Goal: Information Seeking & Learning: Learn about a topic

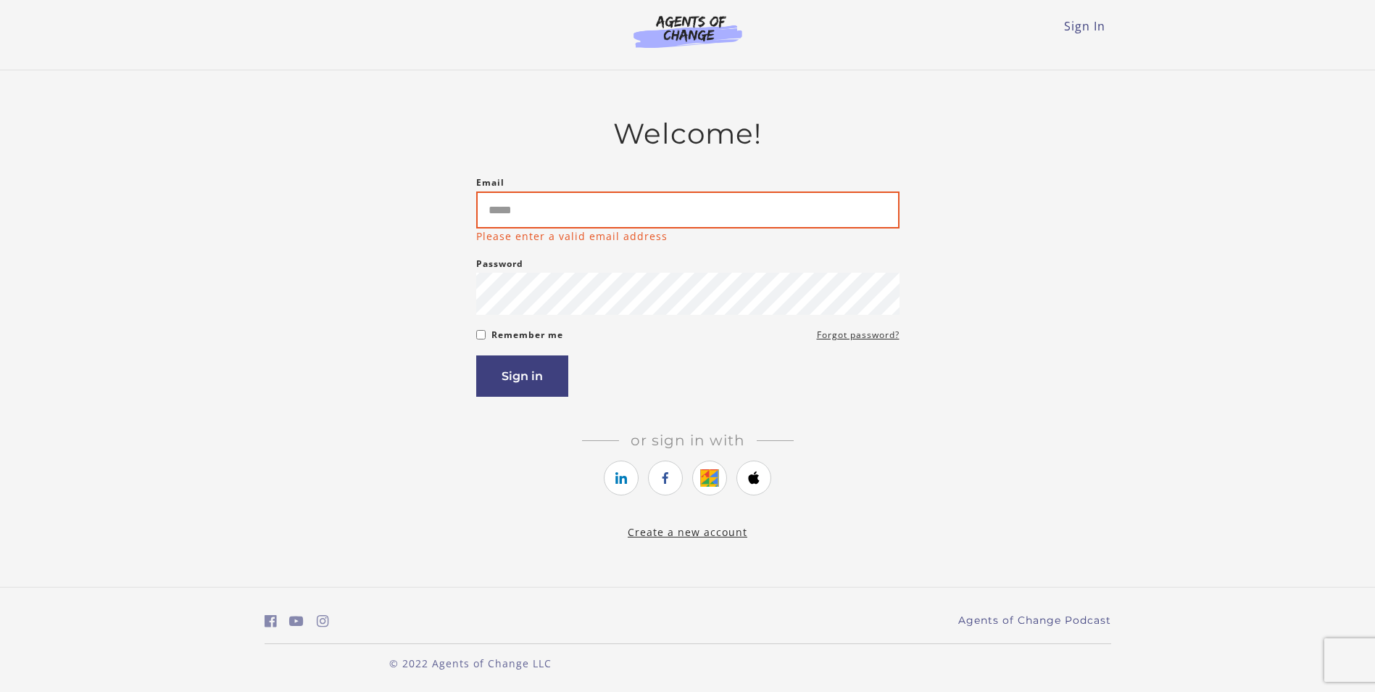
click at [578, 208] on input "Email" at bounding box center [687, 209] width 423 height 37
paste input "**********"
type input "**********"
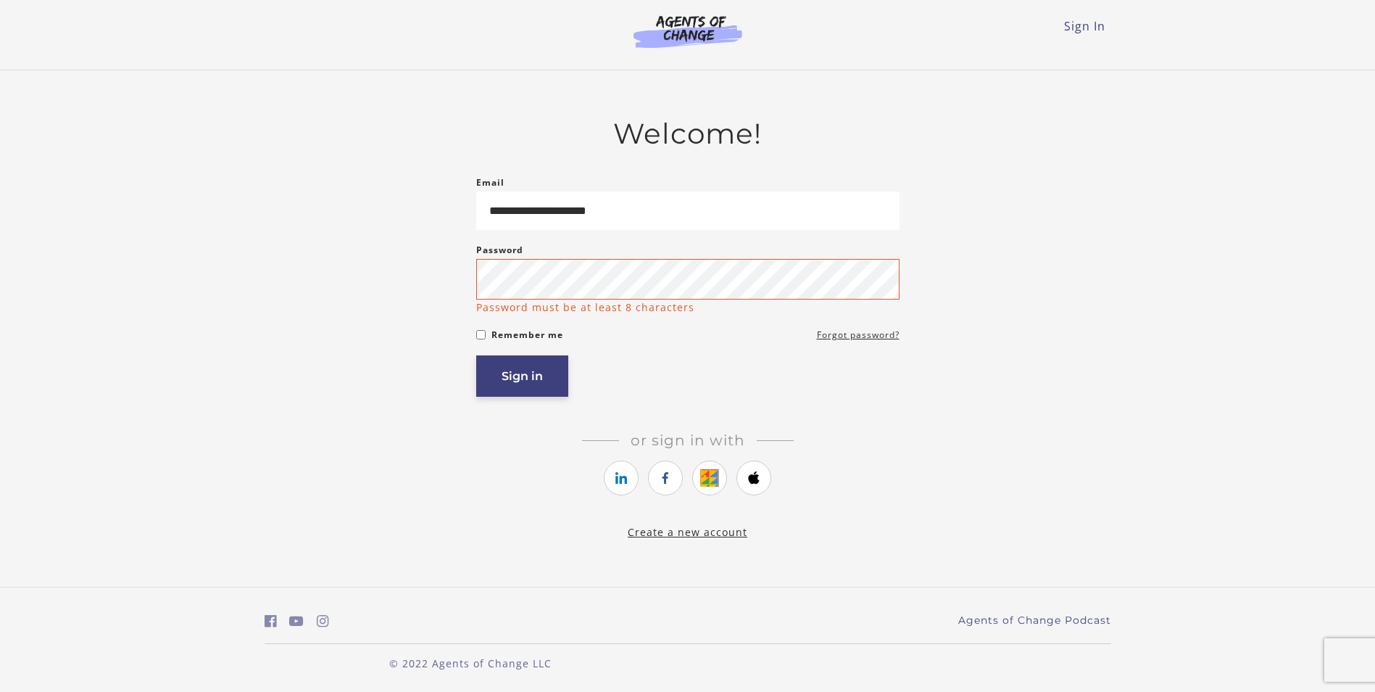
click at [514, 380] on button "Sign in" at bounding box center [522, 375] width 92 height 41
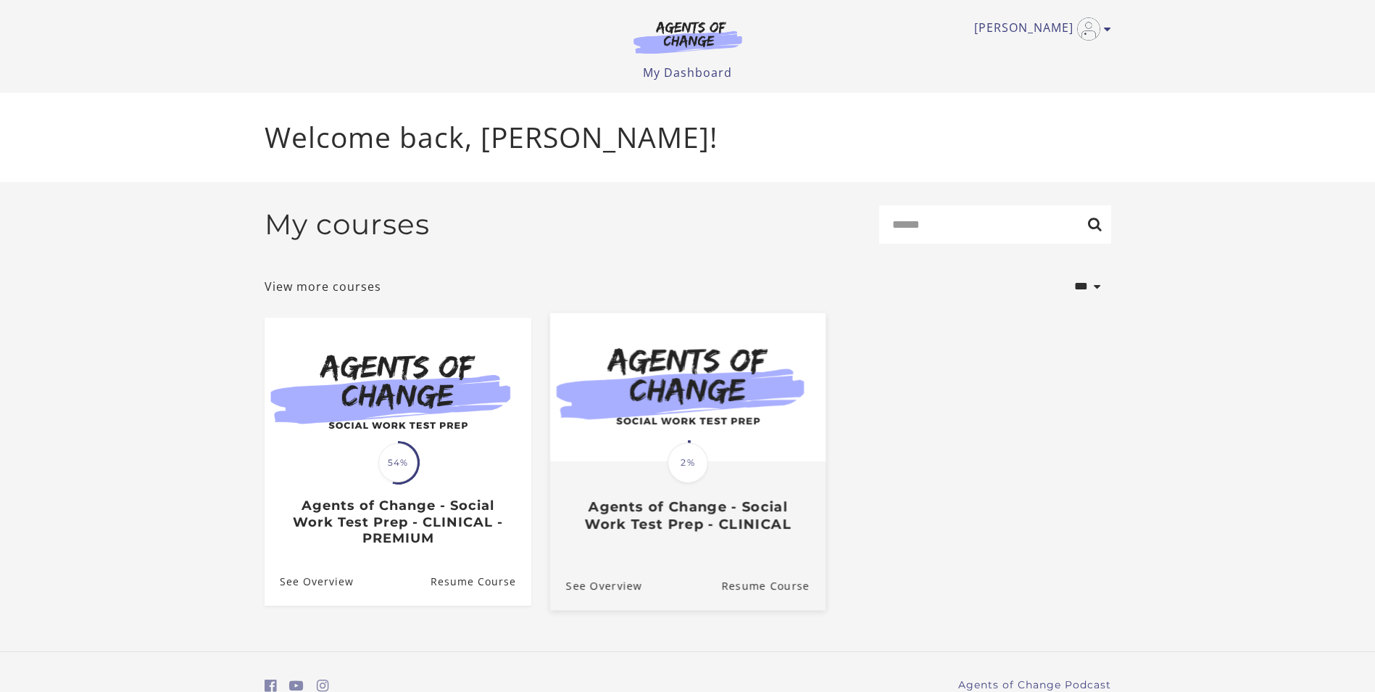
click at [718, 509] on h3 "Agents of Change - Social Work Test Prep - CLINICAL" at bounding box center [687, 514] width 244 height 33
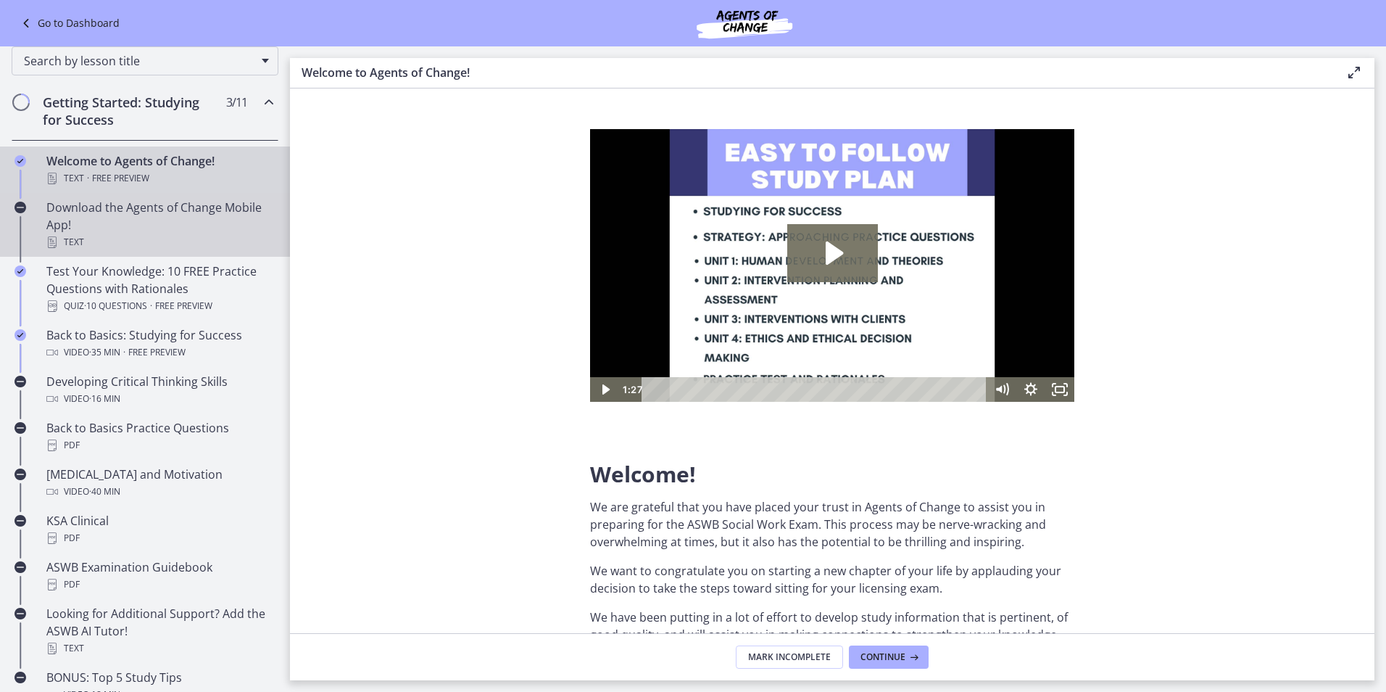
scroll to position [217, 0]
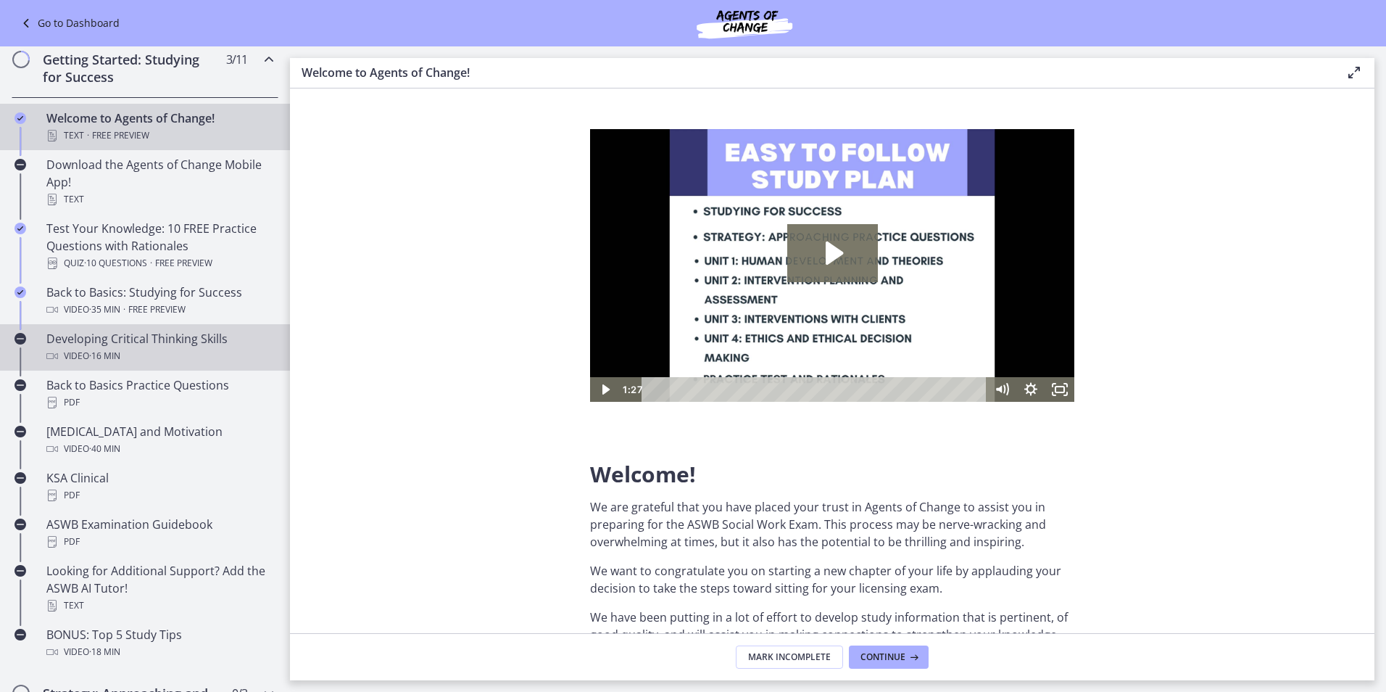
click at [149, 355] on div "Video · 16 min" at bounding box center [159, 355] width 226 height 17
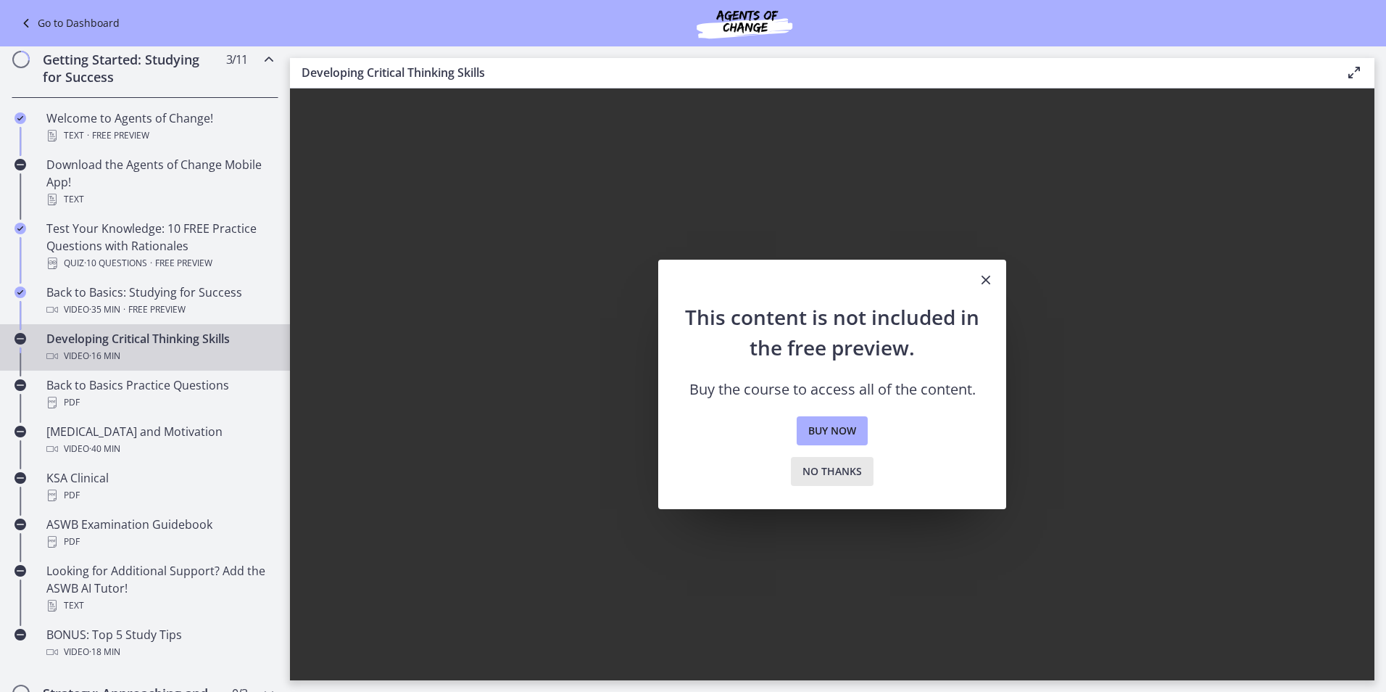
click at [842, 476] on span "No thanks" at bounding box center [831, 470] width 59 height 17
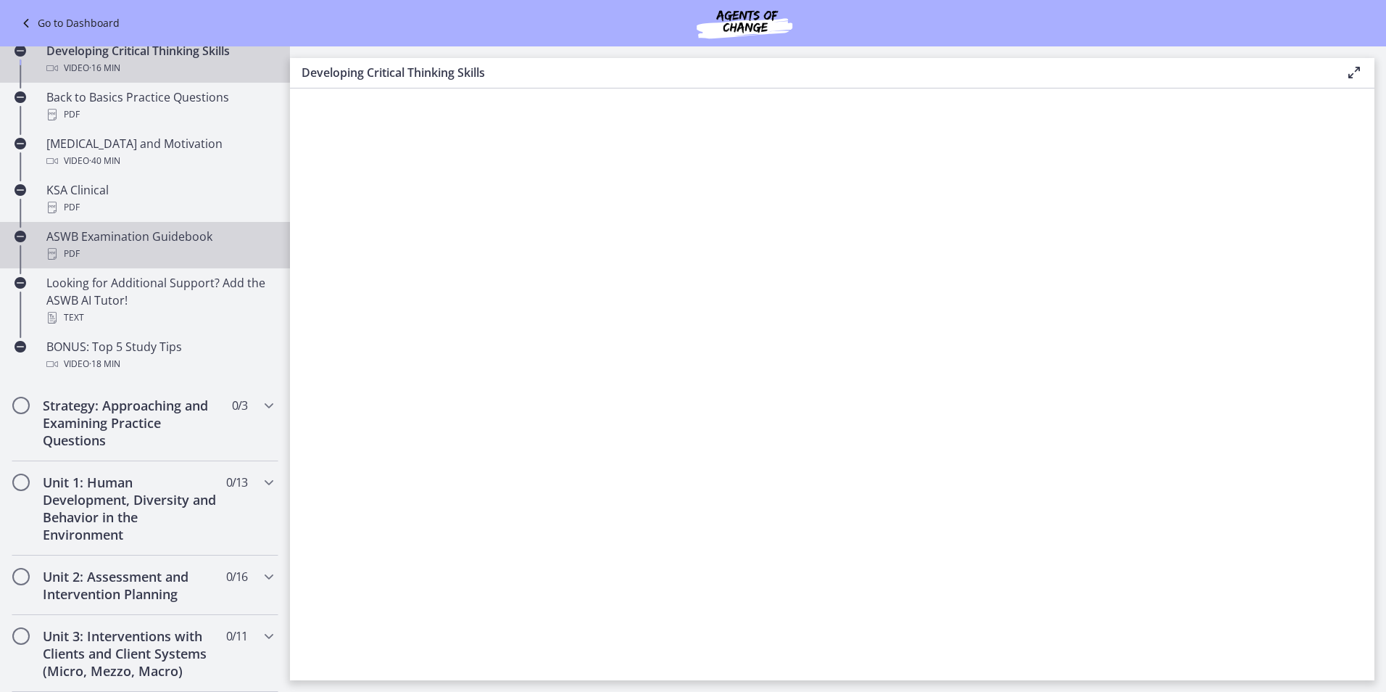
scroll to position [507, 0]
click at [149, 257] on div "PDF" at bounding box center [159, 251] width 226 height 17
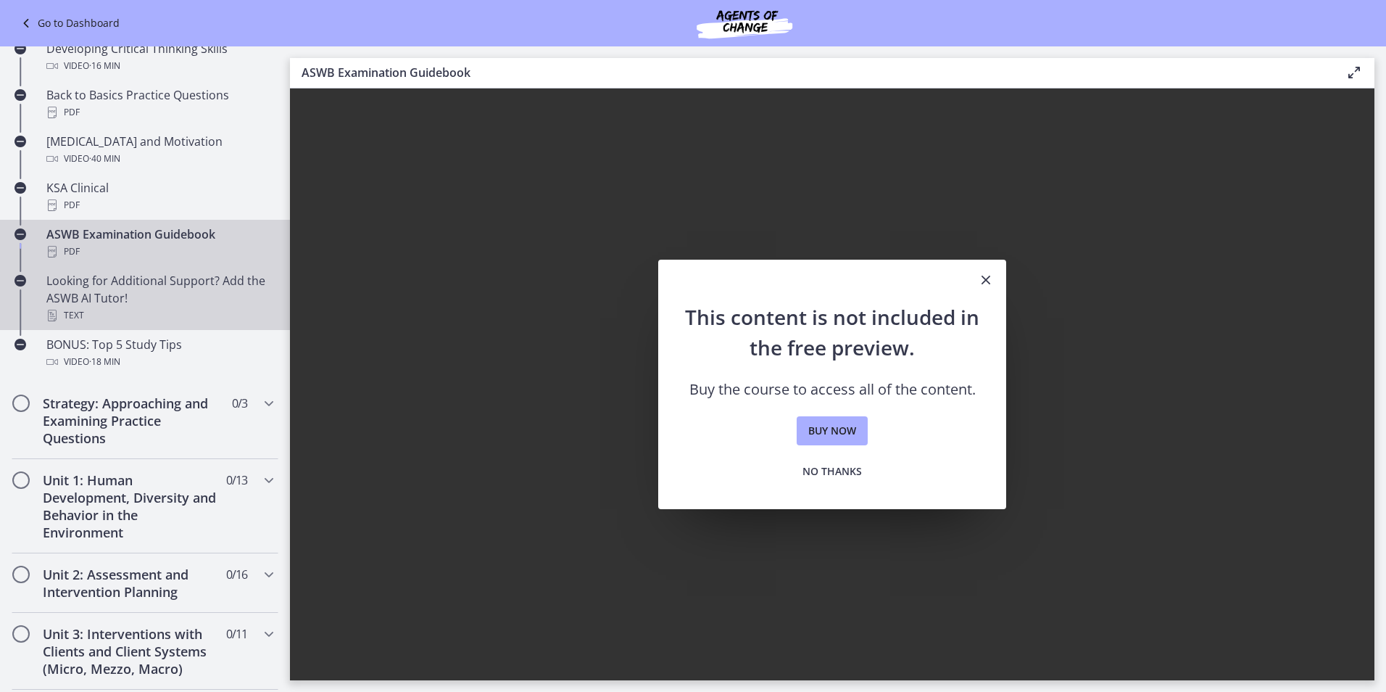
click at [150, 288] on div "Looking for Additional Support? Add the ASWB AI Tutor! Text" at bounding box center [159, 298] width 226 height 52
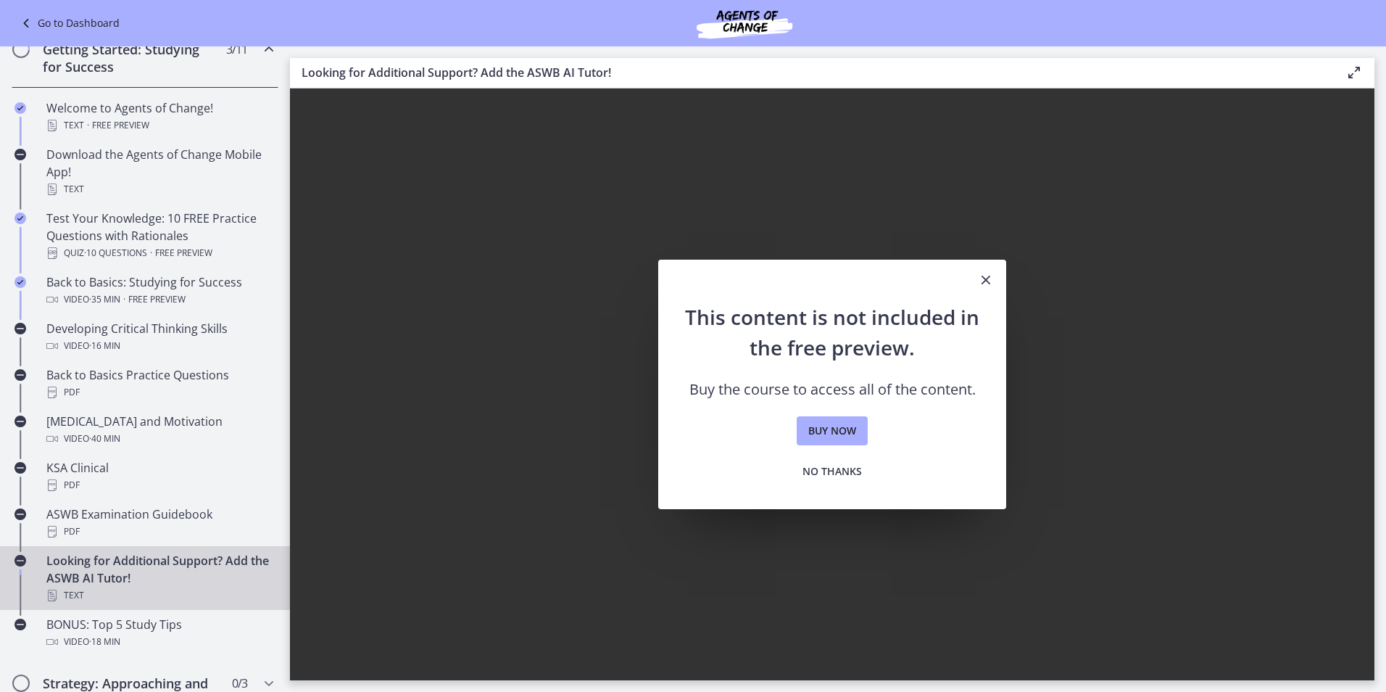
scroll to position [217, 0]
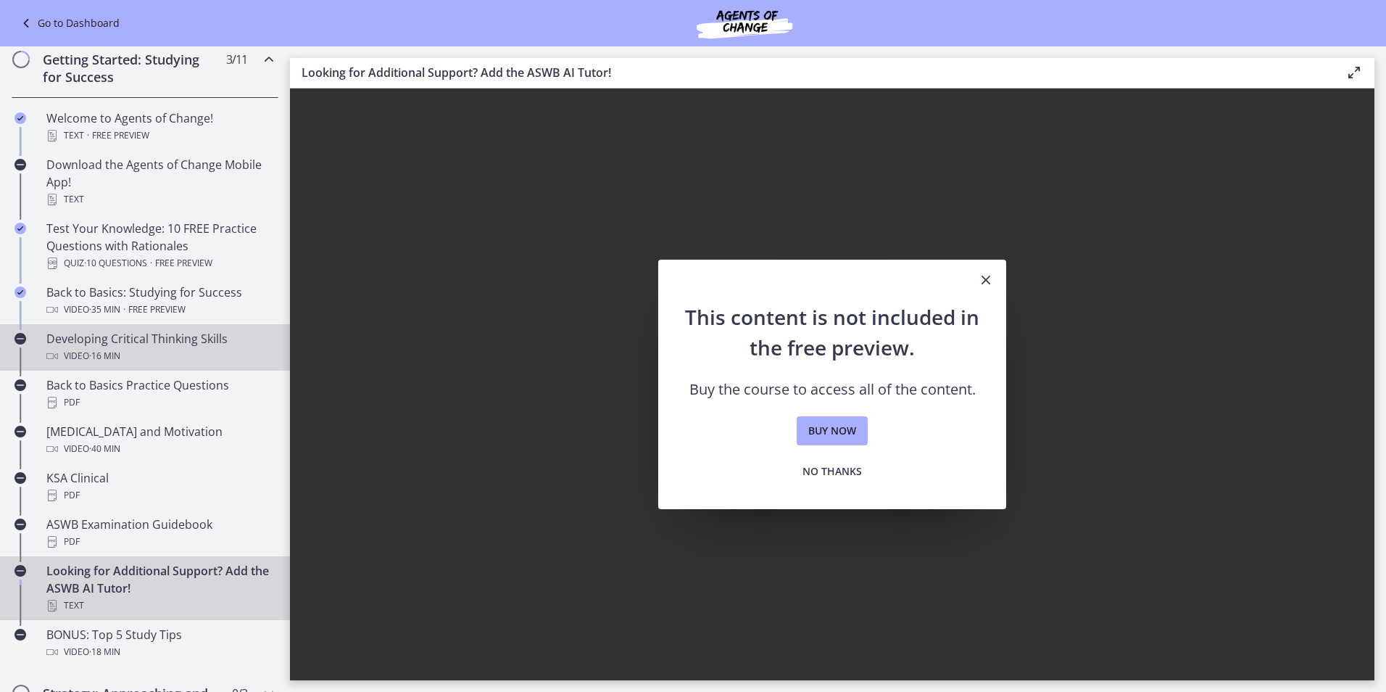
click at [144, 336] on div "Developing Critical Thinking Skills Video · 16 min" at bounding box center [159, 347] width 226 height 35
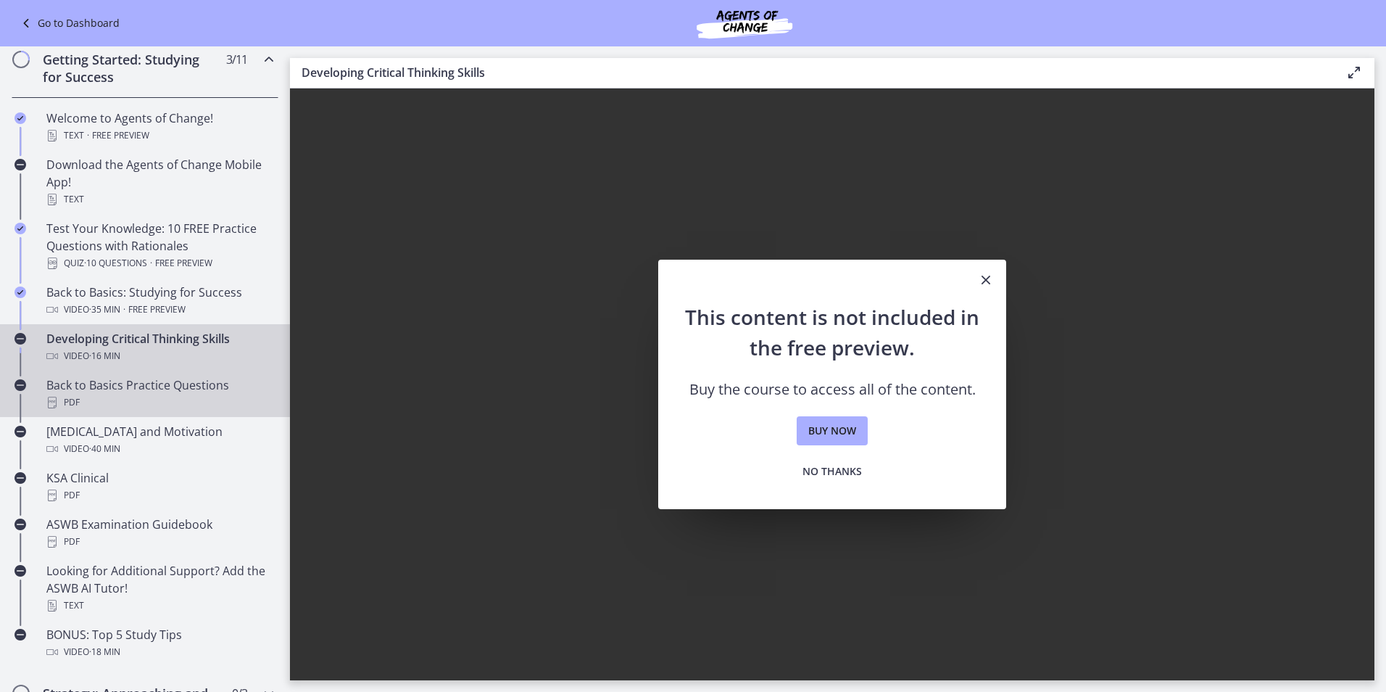
click at [138, 379] on div "Back to Basics Practice Questions PDF" at bounding box center [159, 393] width 226 height 35
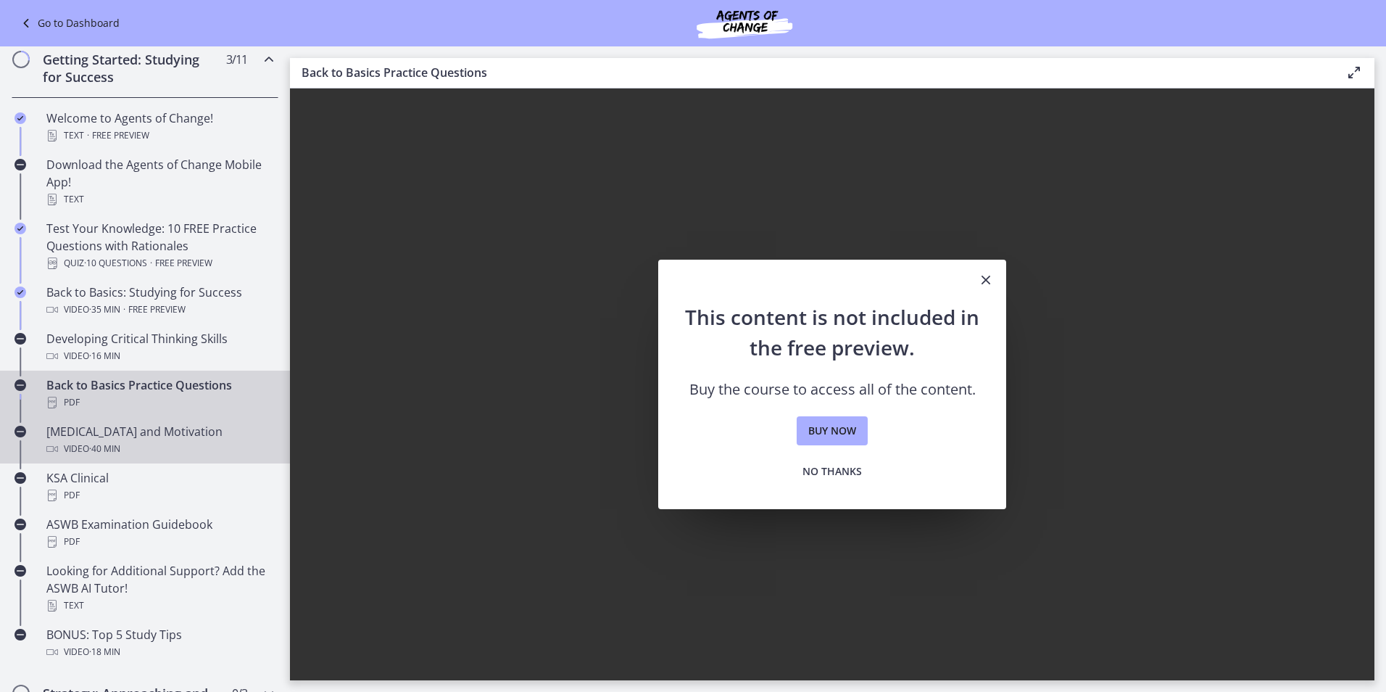
click at [132, 424] on div "Test Anxiety and Motivation Video · 40 min" at bounding box center [159, 440] width 226 height 35
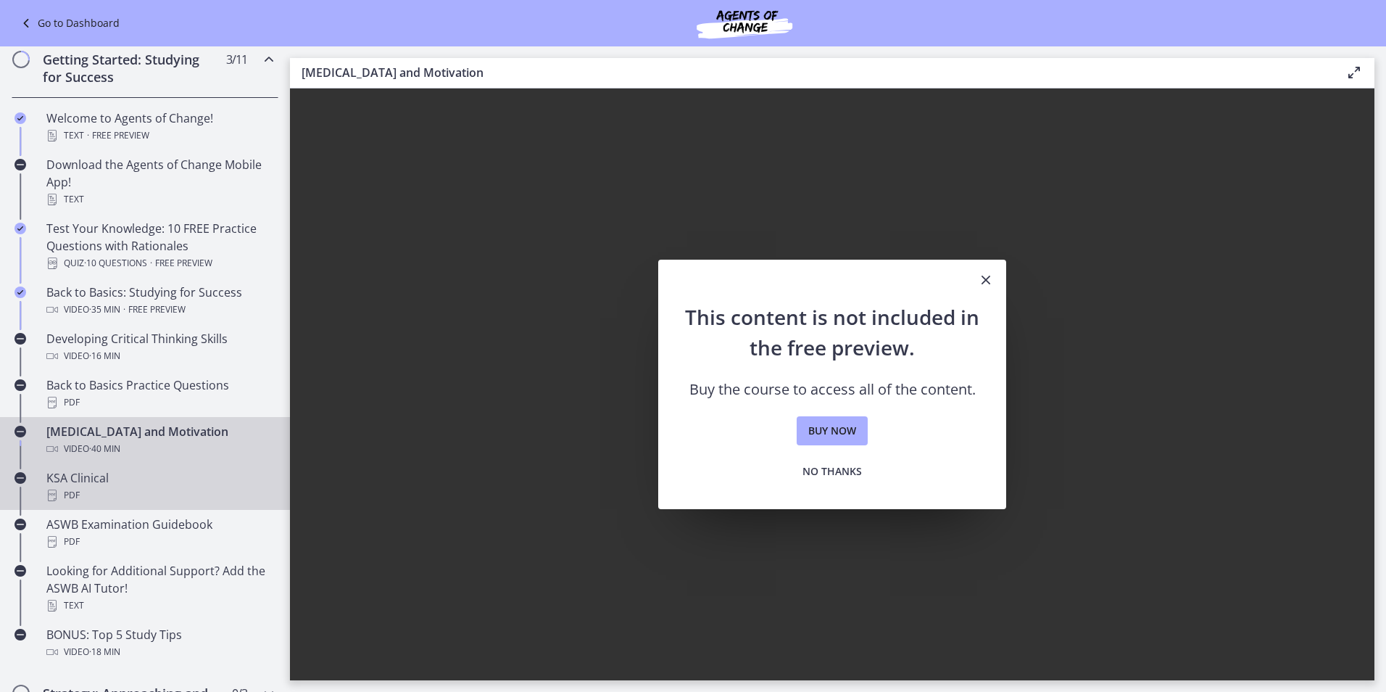
click at [109, 476] on div "KSA Clinical PDF" at bounding box center [159, 486] width 226 height 35
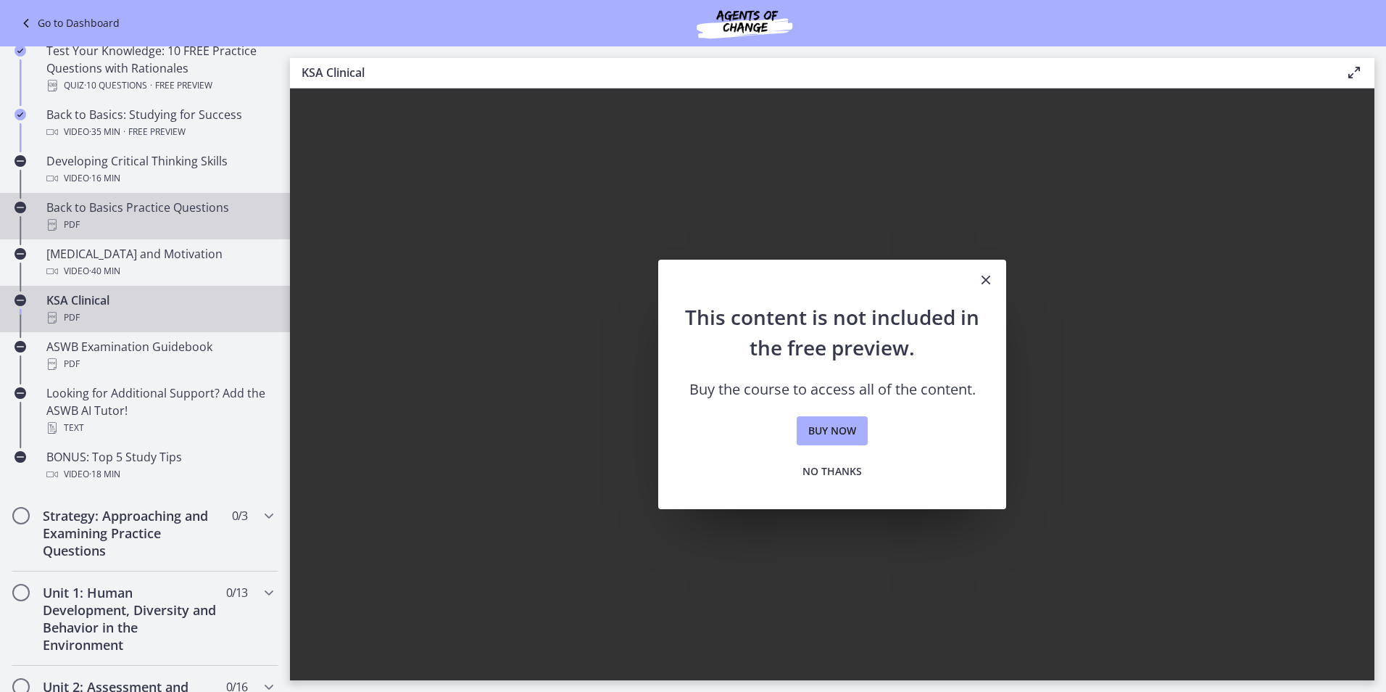
scroll to position [435, 0]
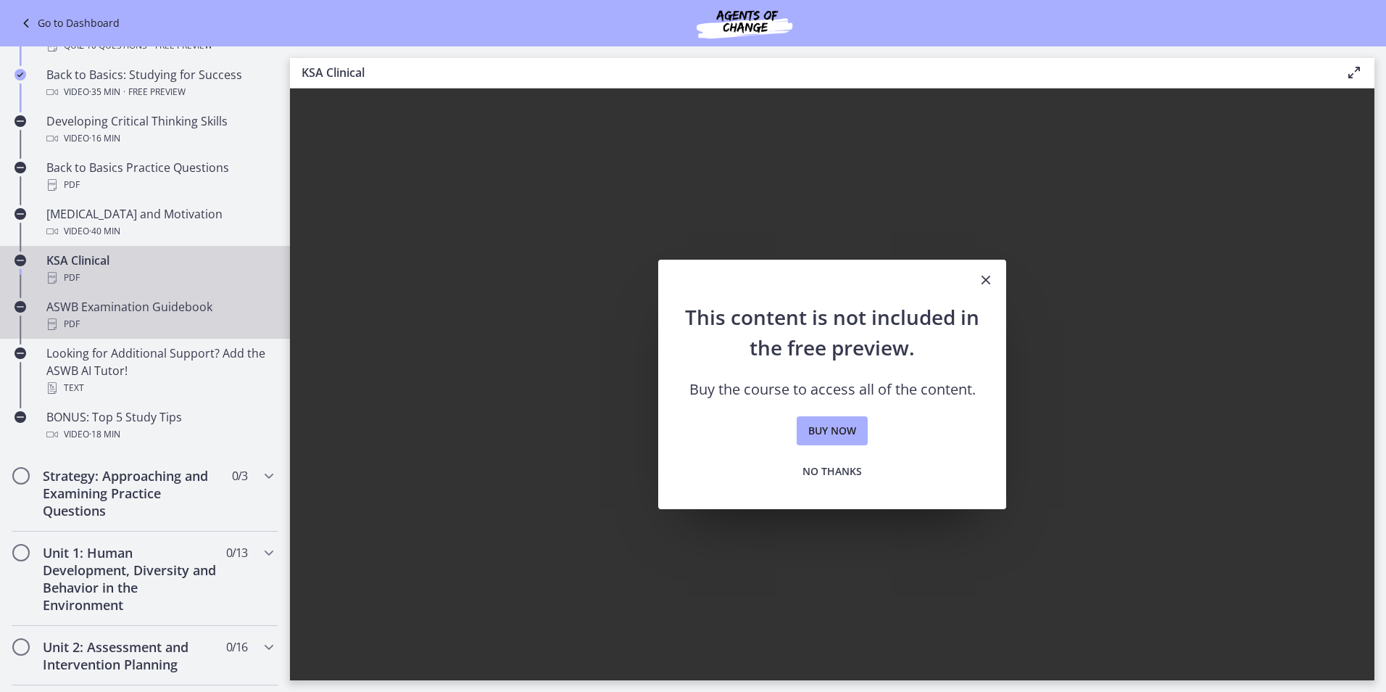
click at [151, 328] on div "PDF" at bounding box center [159, 323] width 226 height 17
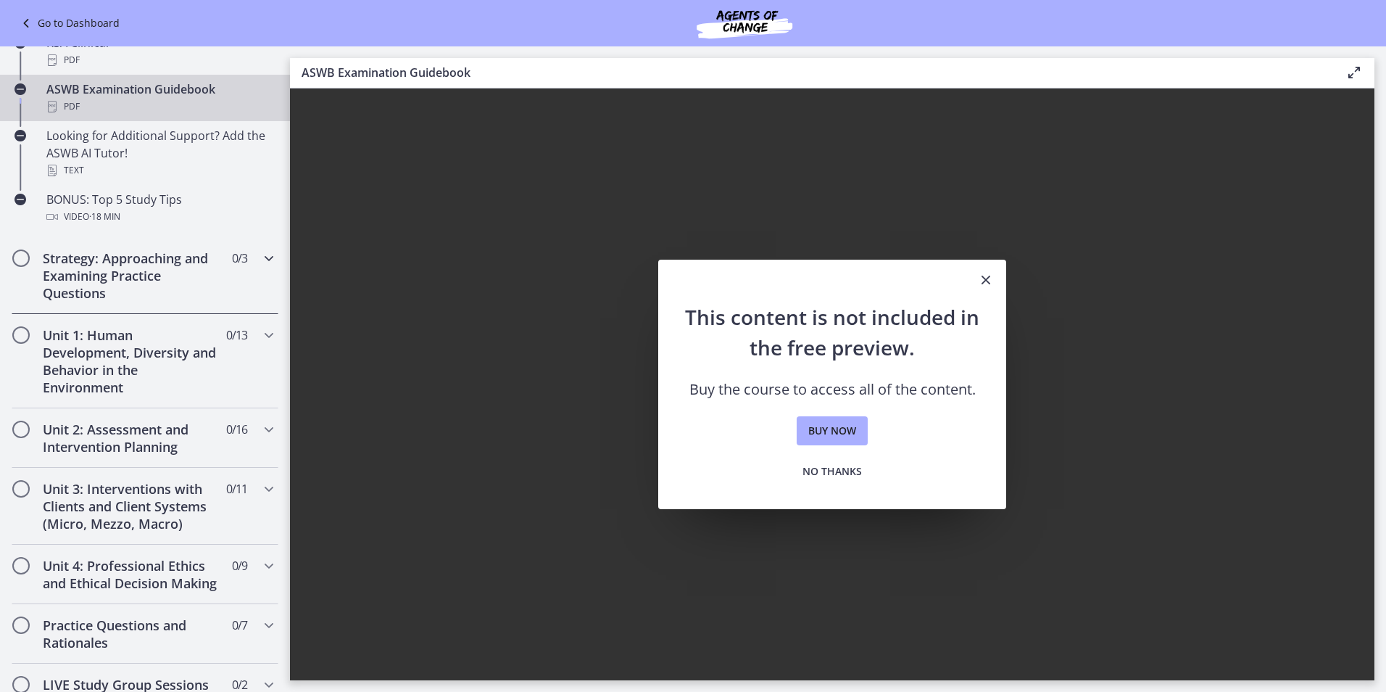
click at [178, 283] on h2 "Strategy: Approaching and Examining Practice Questions" at bounding box center [131, 275] width 177 height 52
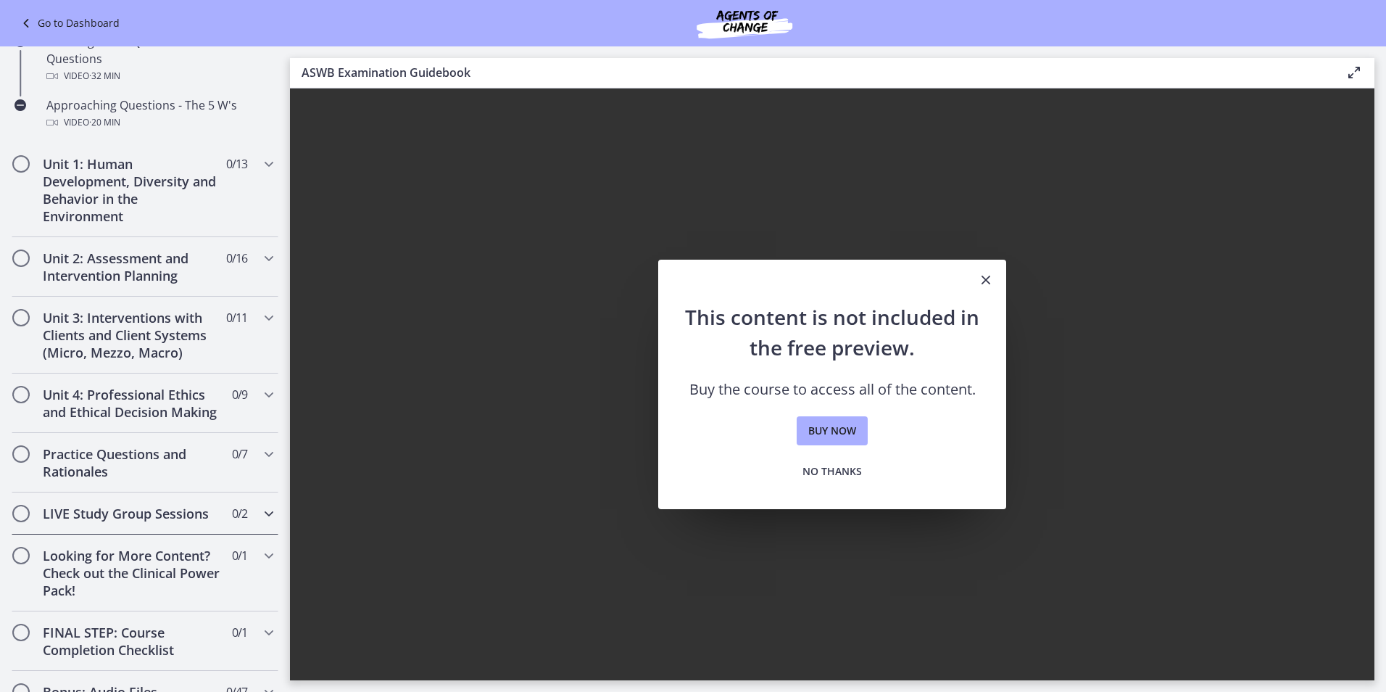
scroll to position [356, 0]
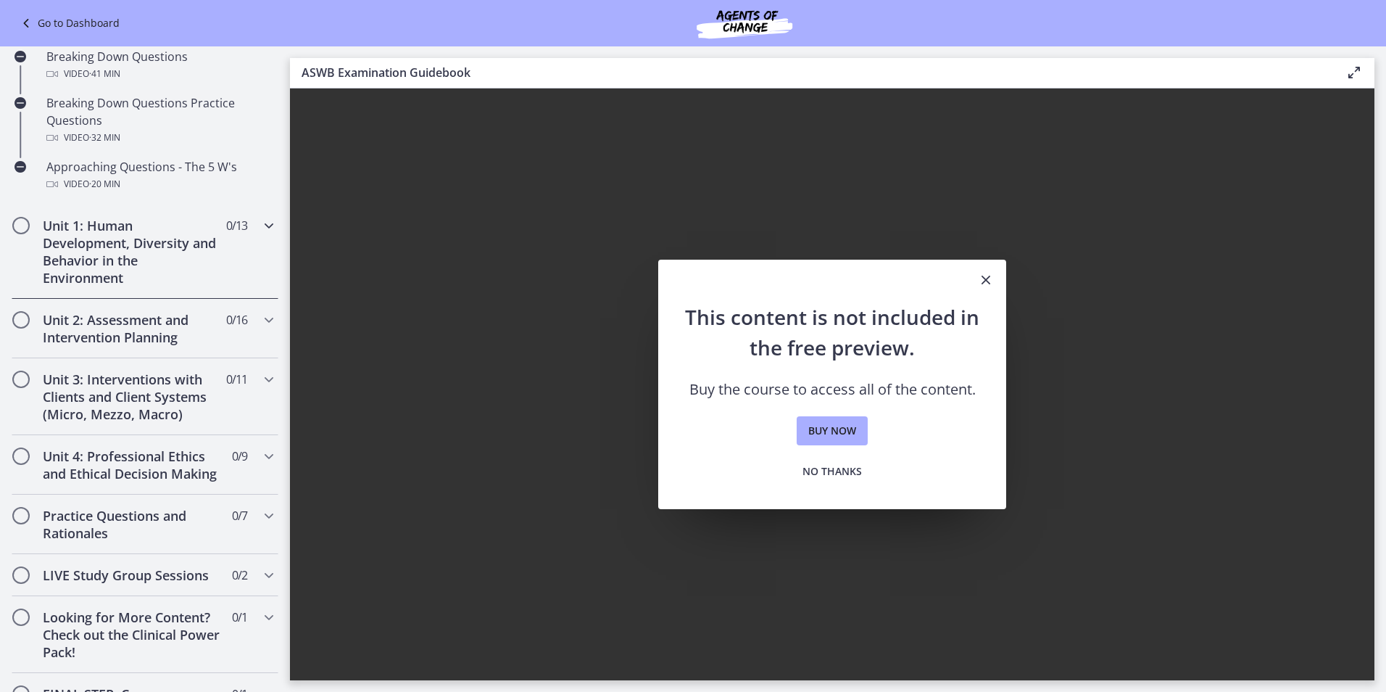
click at [249, 225] on div "Unit 1: Human Development, Diversity and Behavior in the Environment 0 / 13 Com…" at bounding box center [145, 251] width 267 height 94
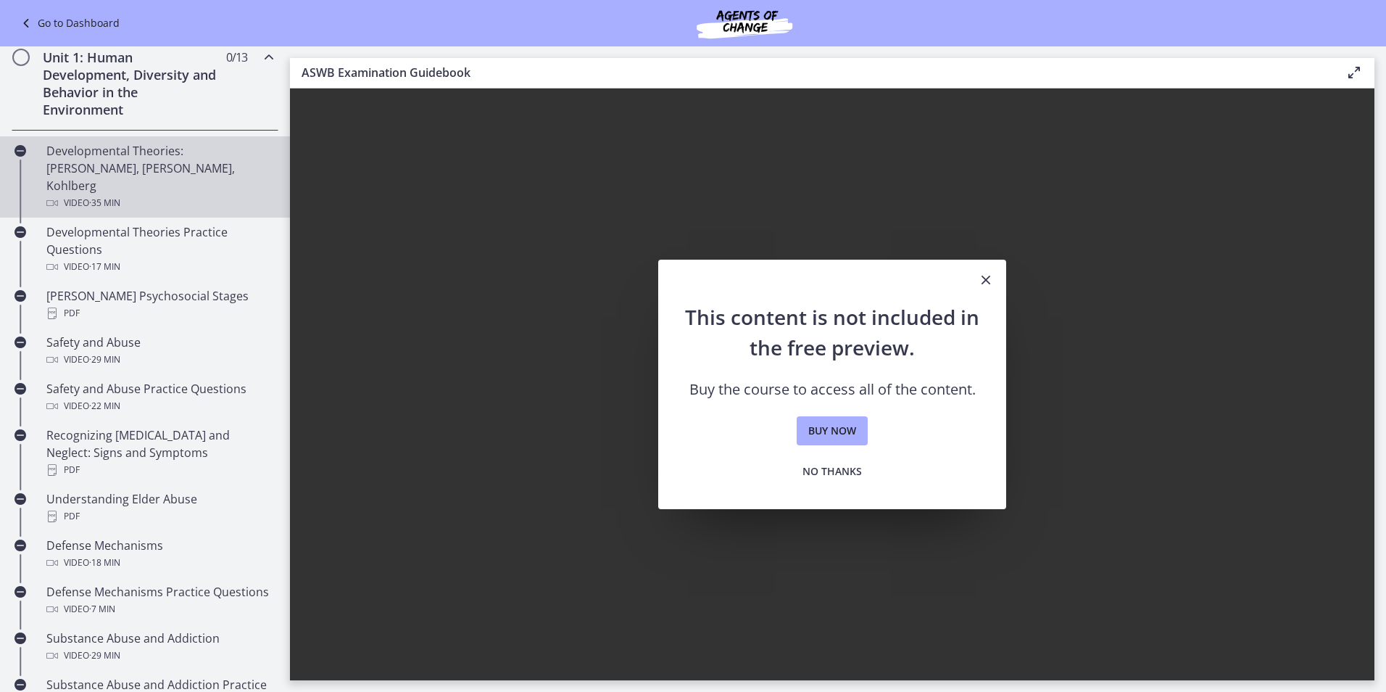
click at [219, 175] on div "Developmental Theories: Erikson, Piaget, Kohlberg Video · 35 min" at bounding box center [159, 177] width 226 height 70
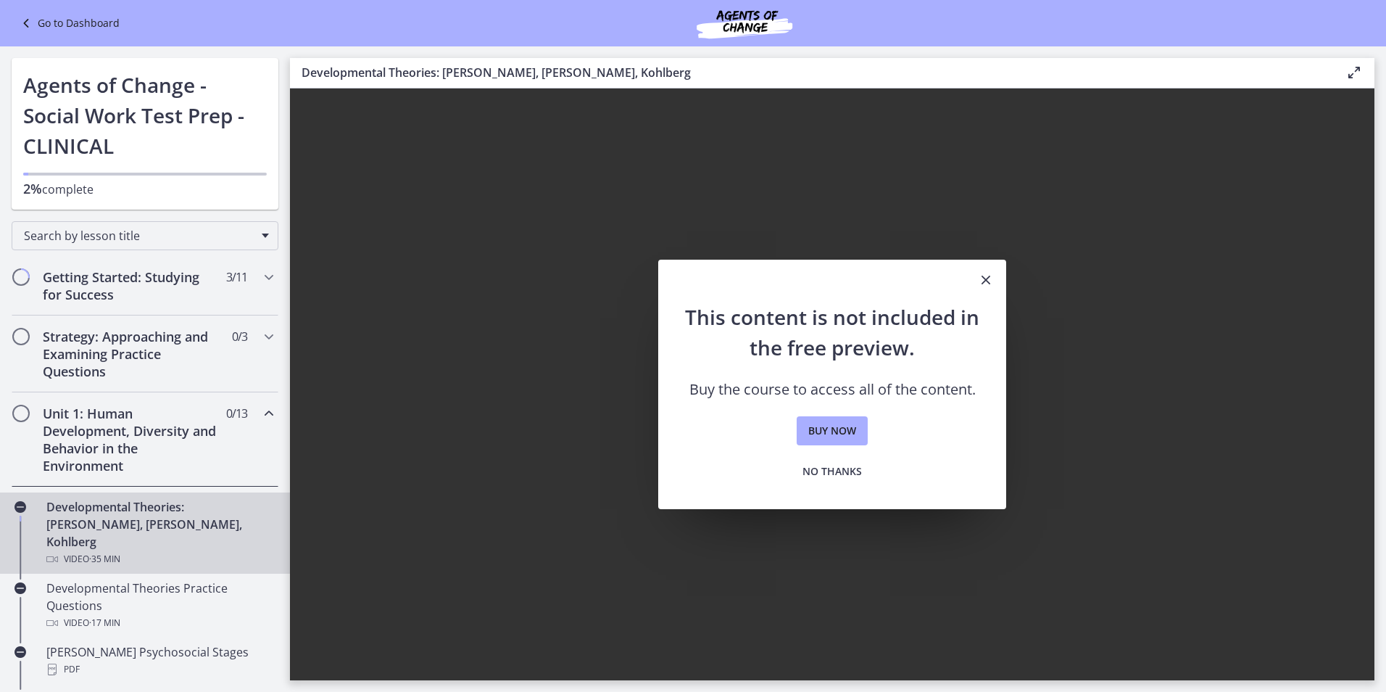
click at [80, 24] on link "Go to Dashboard" at bounding box center [68, 22] width 102 height 17
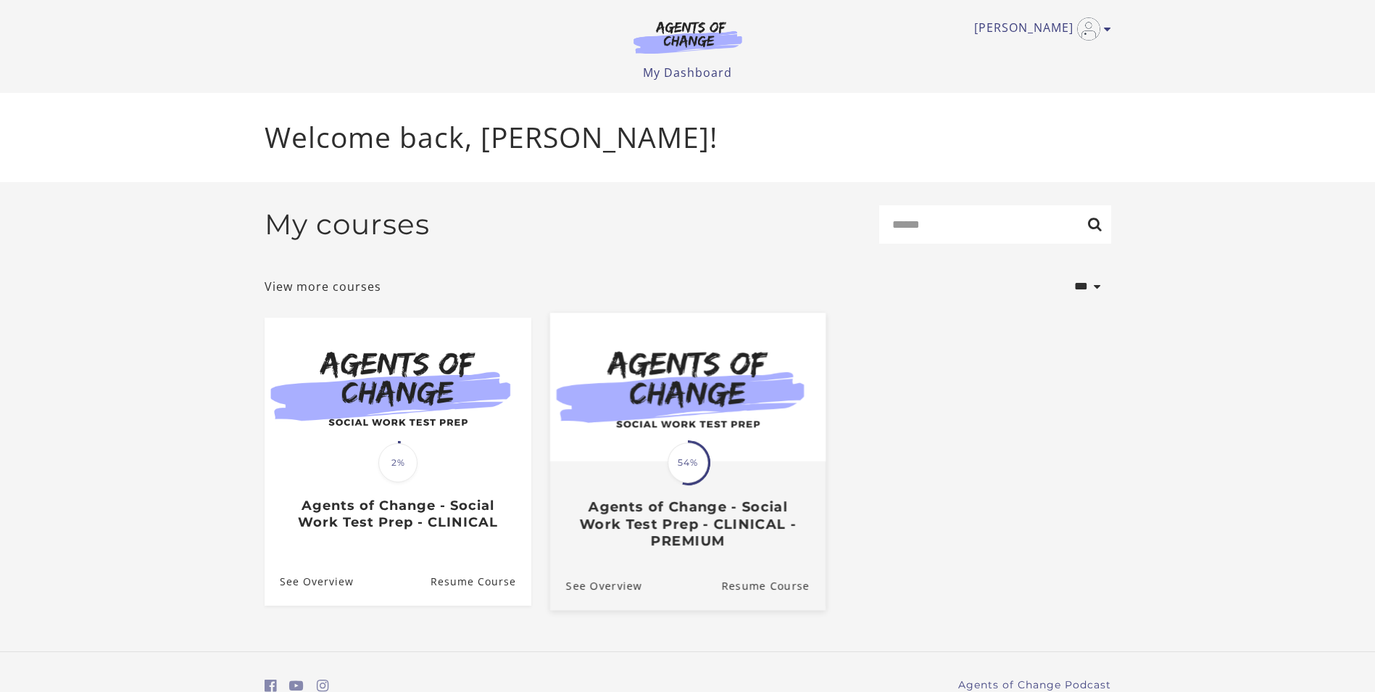
click at [747, 410] on img at bounding box center [686, 386] width 275 height 149
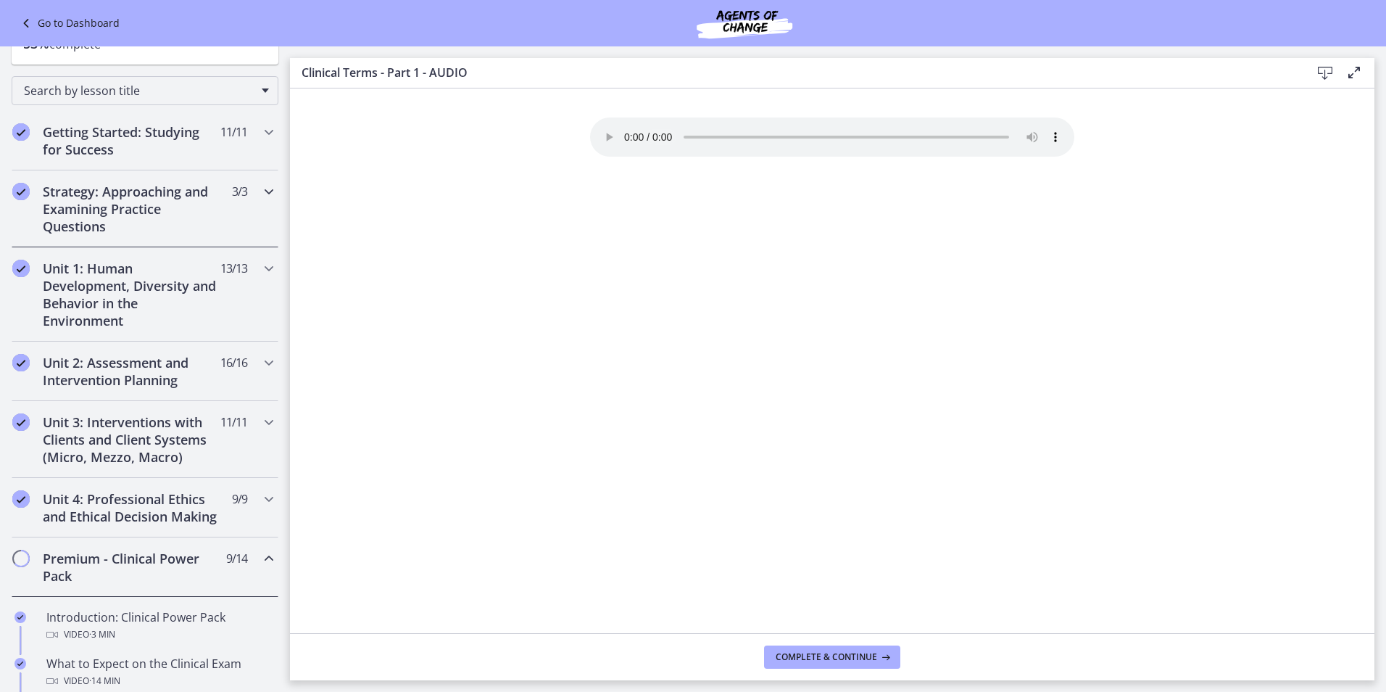
scroll to position [72, 0]
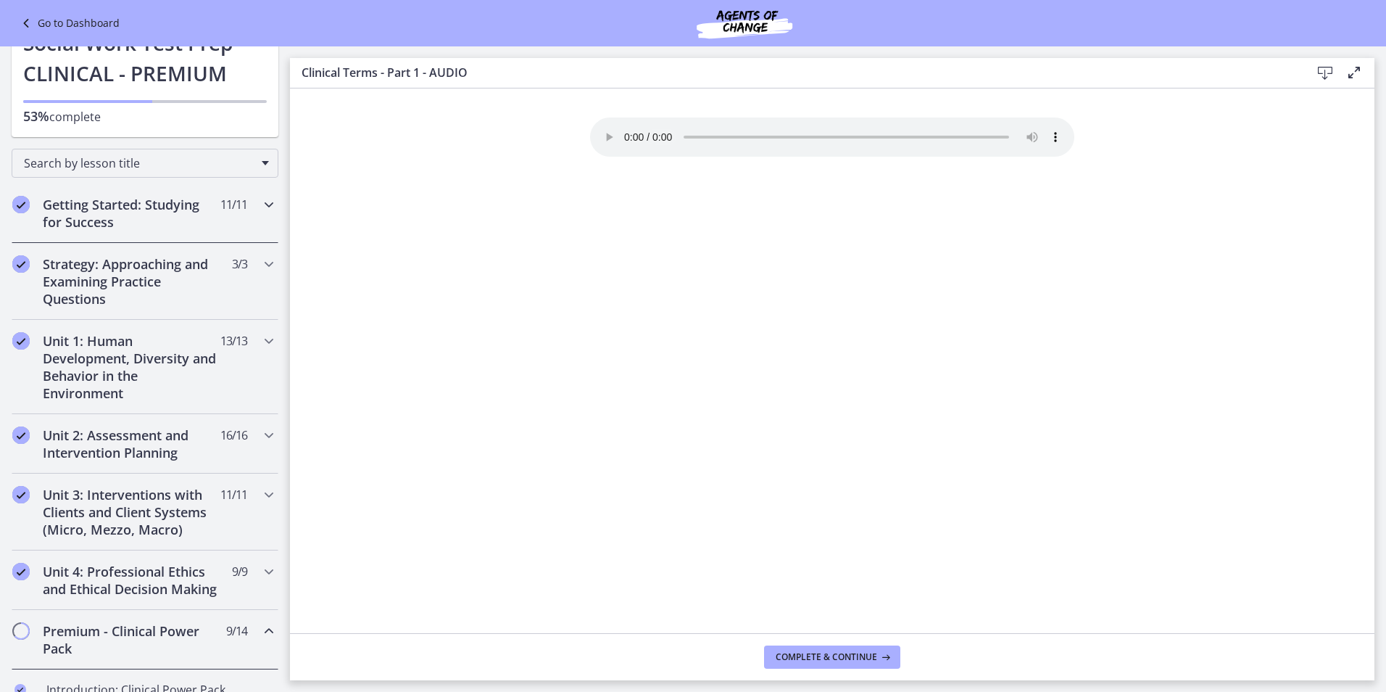
click at [233, 223] on div "Getting Started: Studying for Success 11 / 11 Completed" at bounding box center [145, 212] width 267 height 59
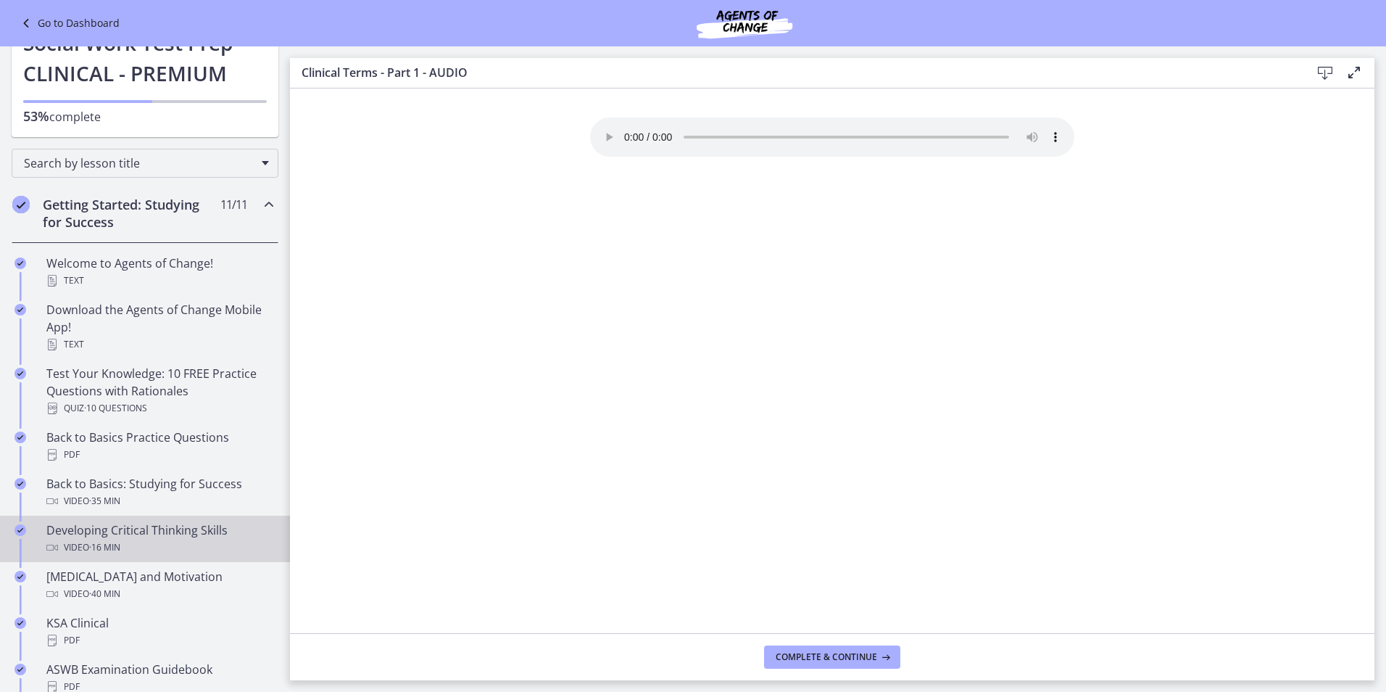
click at [166, 531] on div "Developing Critical Thinking Skills Video · 16 min" at bounding box center [159, 538] width 226 height 35
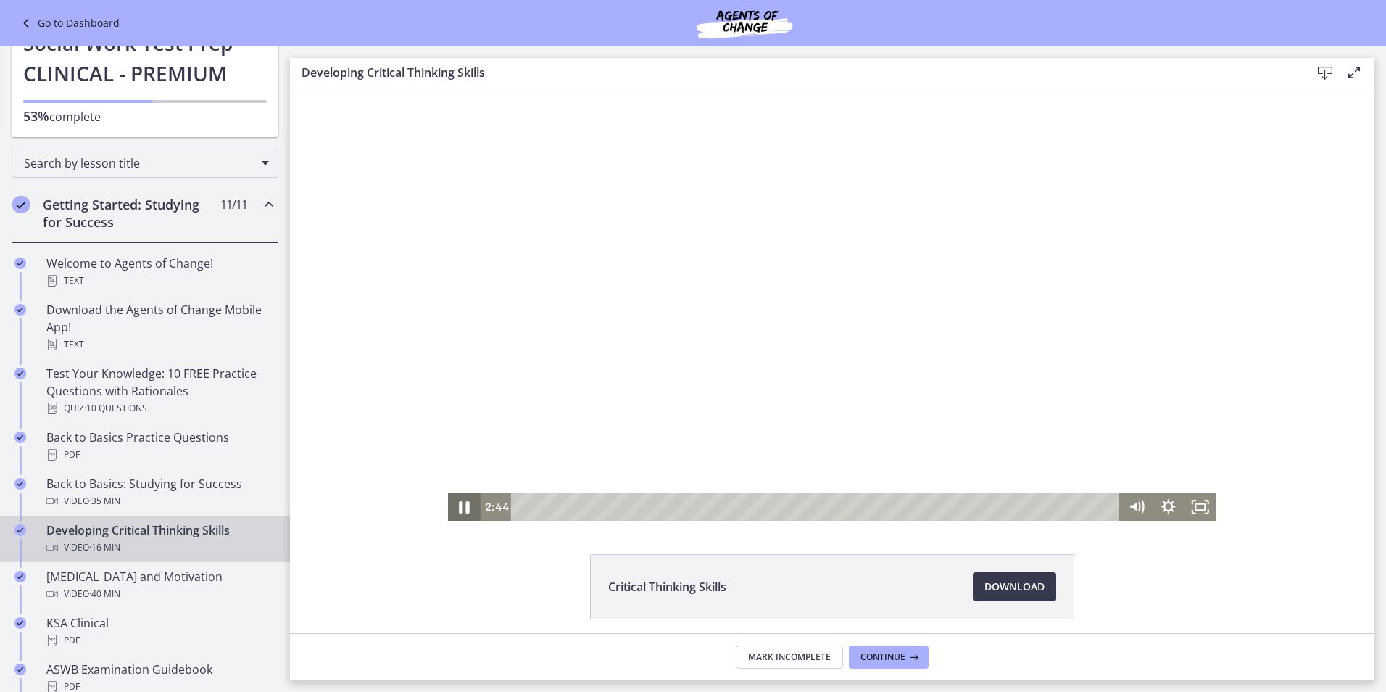
click at [459, 510] on icon "Pause" at bounding box center [464, 506] width 38 height 33
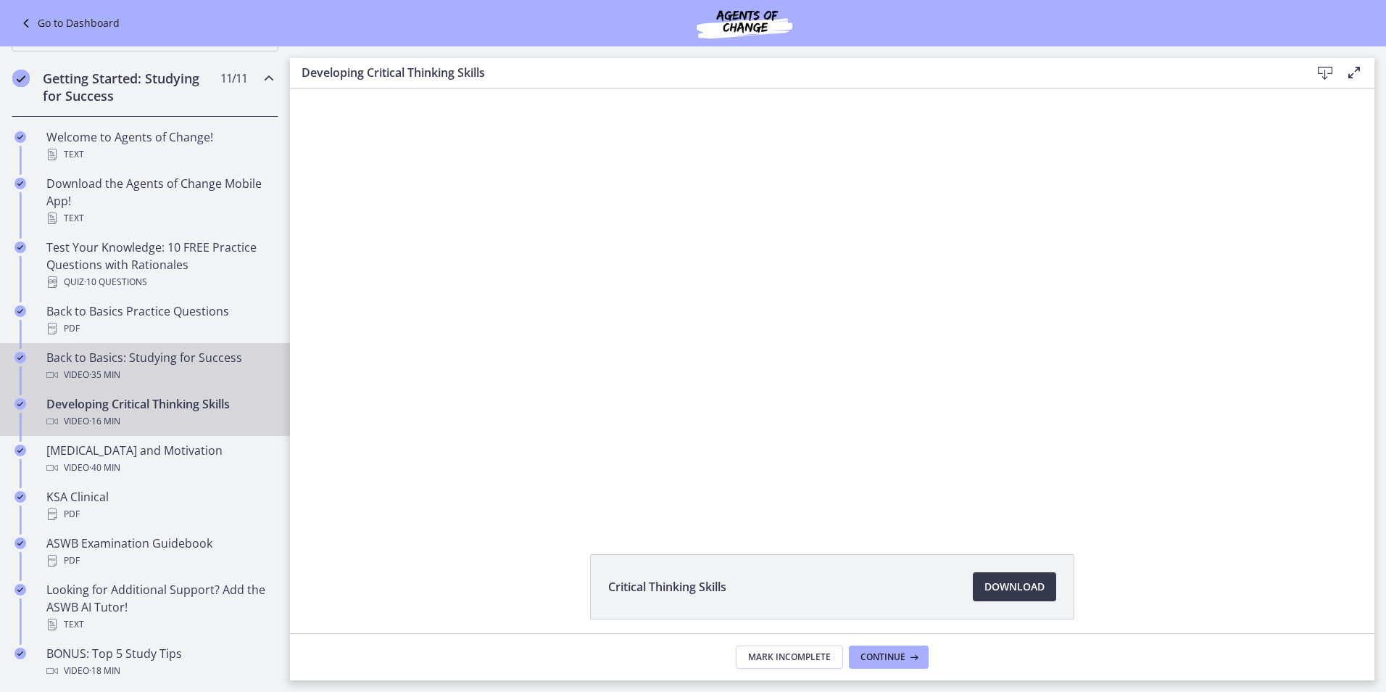
scroll to position [217, 0]
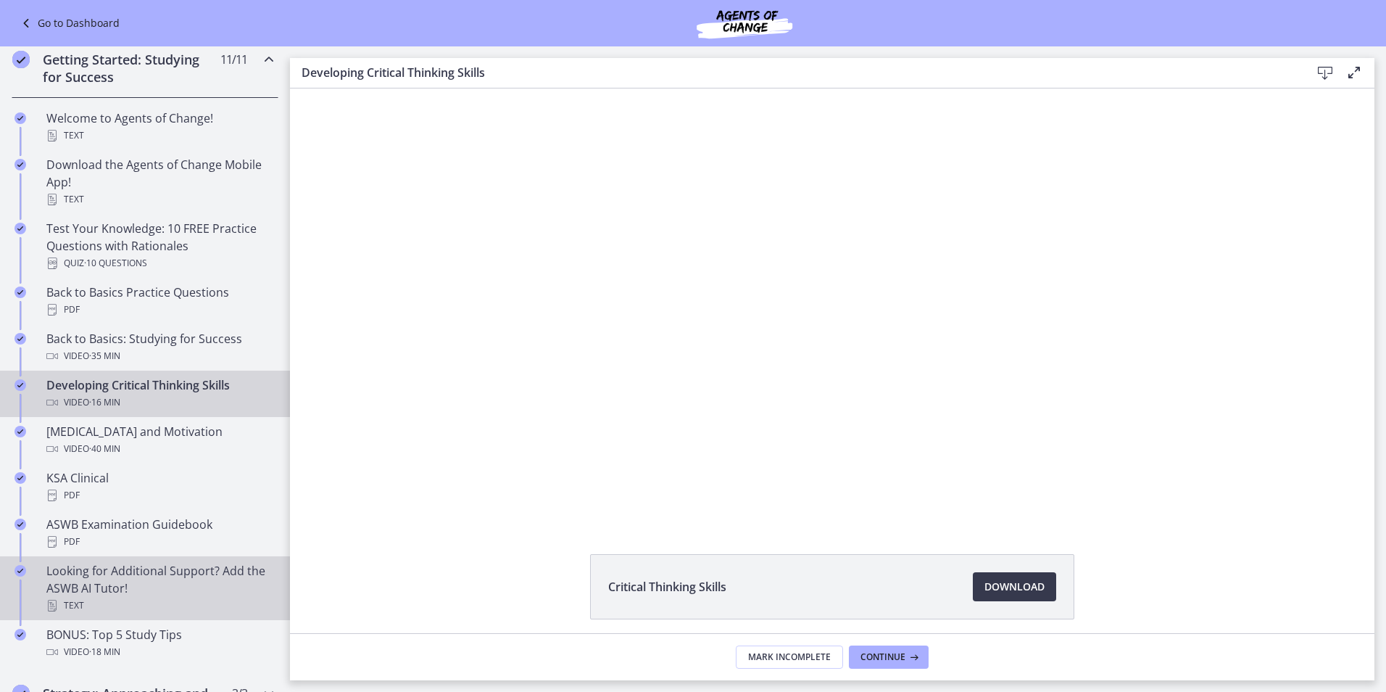
click at [162, 571] on div "Looking for Additional Support? Add the ASWB AI Tutor! Text" at bounding box center [159, 588] width 226 height 52
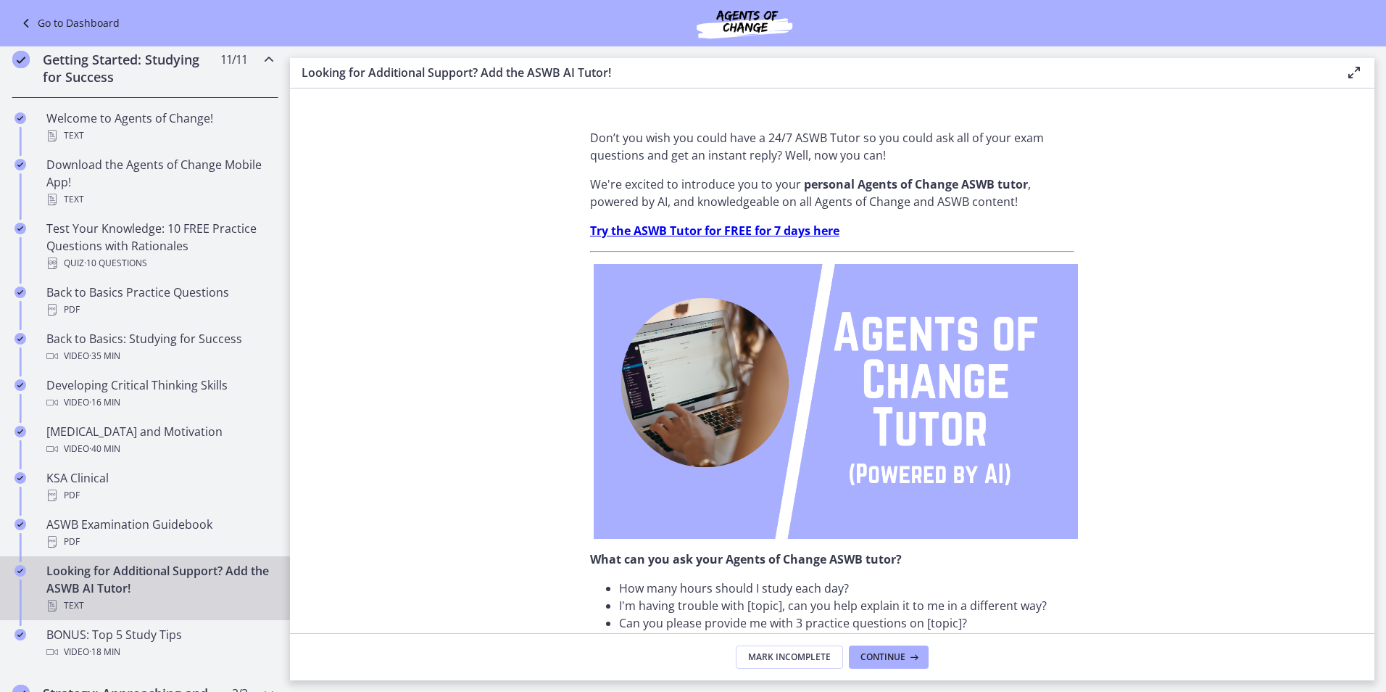
click at [734, 241] on div "Don’t you wish you could have a 24/7 ASWB Tutor so you could ask all of your ex…" at bounding box center [832, 563] width 484 height 869
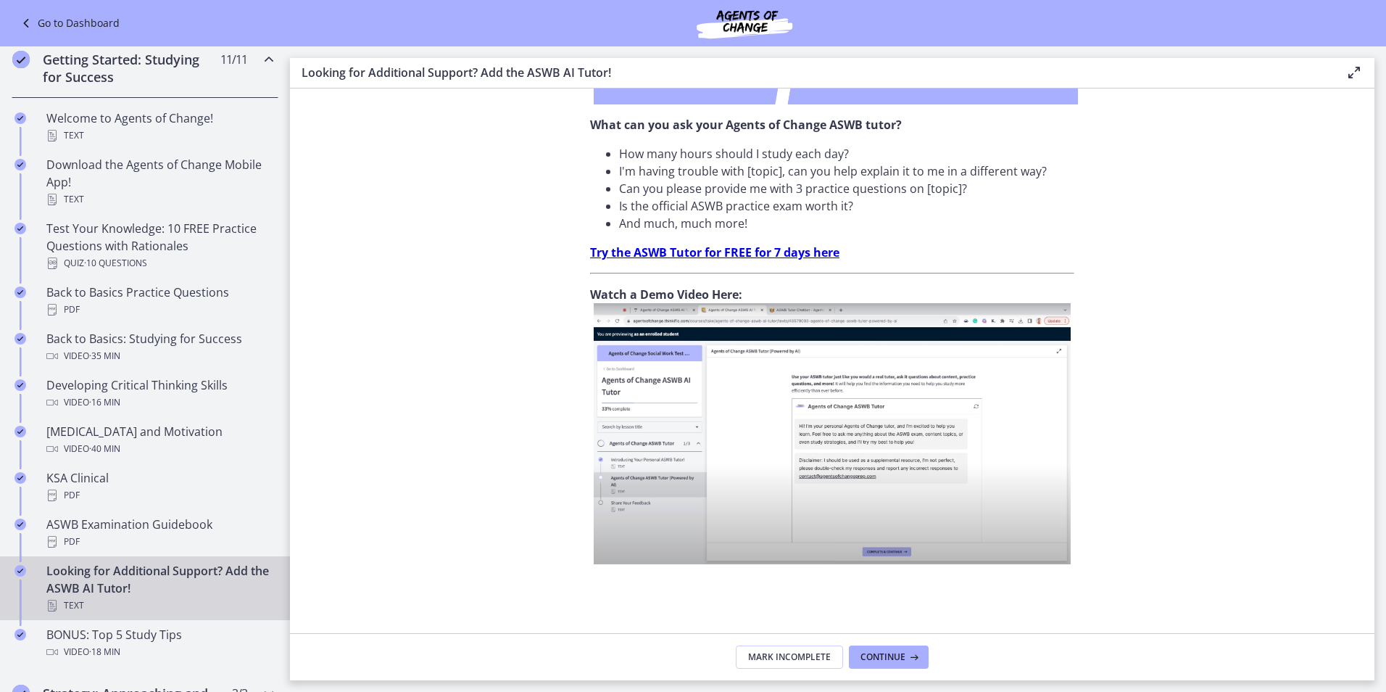
scroll to position [435, 0]
click at [741, 249] on strong "Try the ASWB Tutor for FREE for 7 days here" at bounding box center [714, 252] width 249 height 16
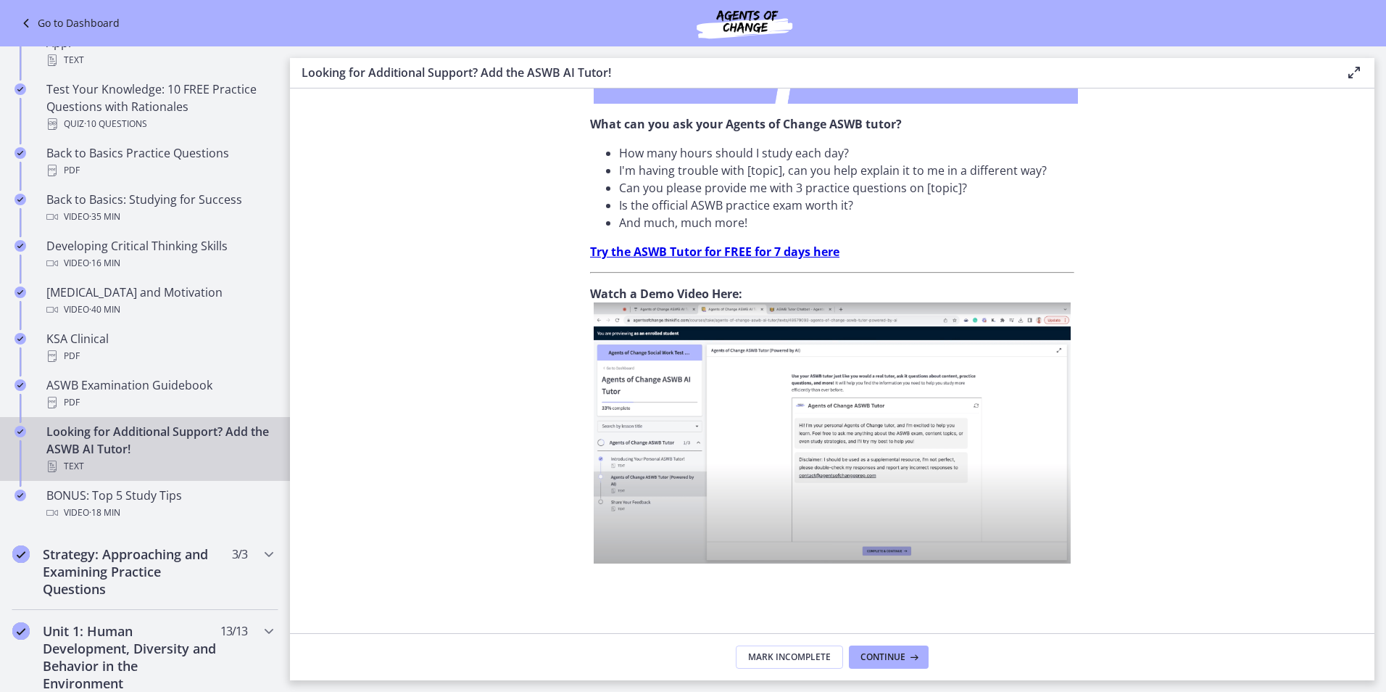
scroll to position [362, 0]
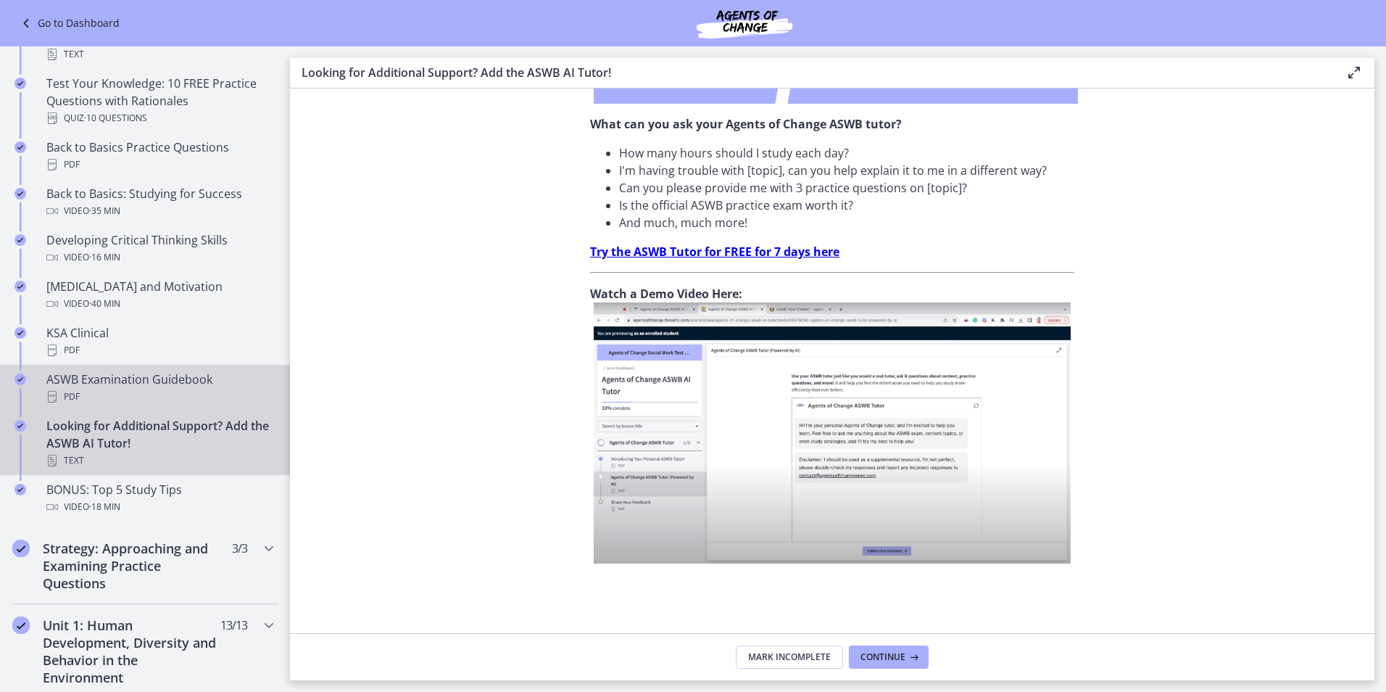
click at [167, 389] on div "PDF" at bounding box center [159, 396] width 226 height 17
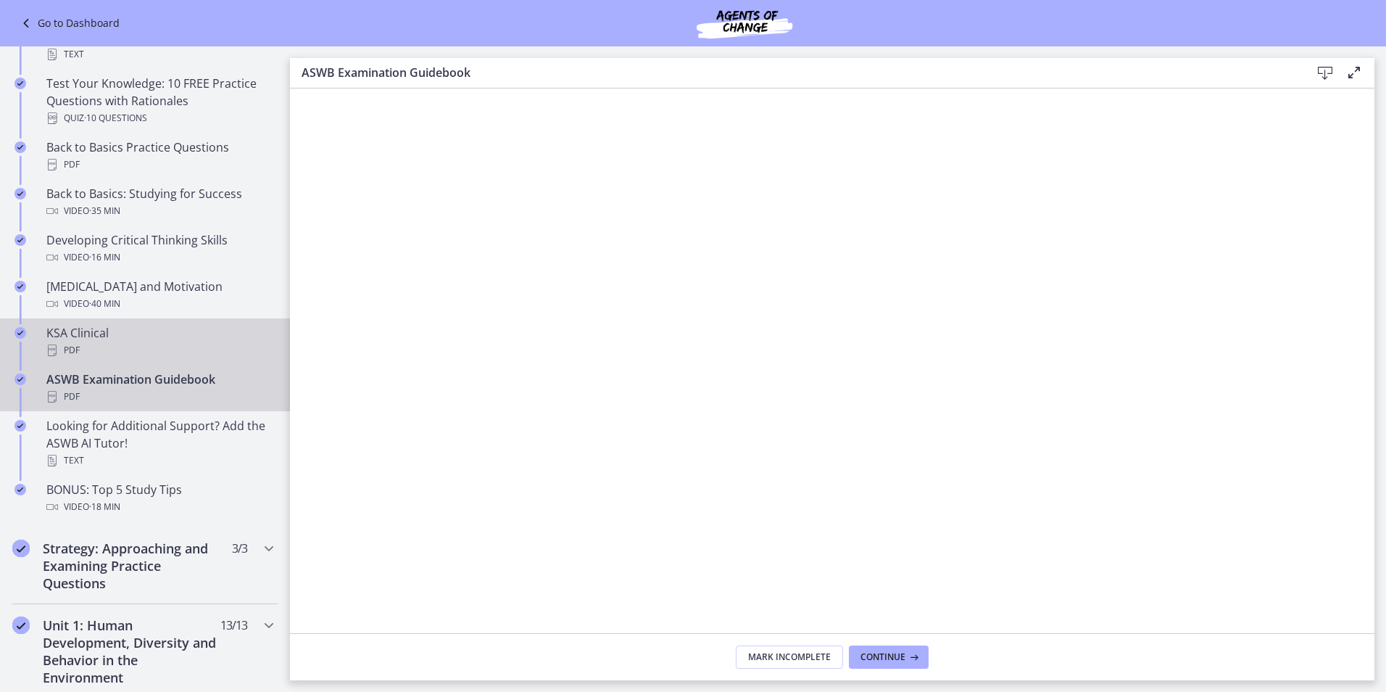
click at [157, 351] on div "PDF" at bounding box center [159, 349] width 226 height 17
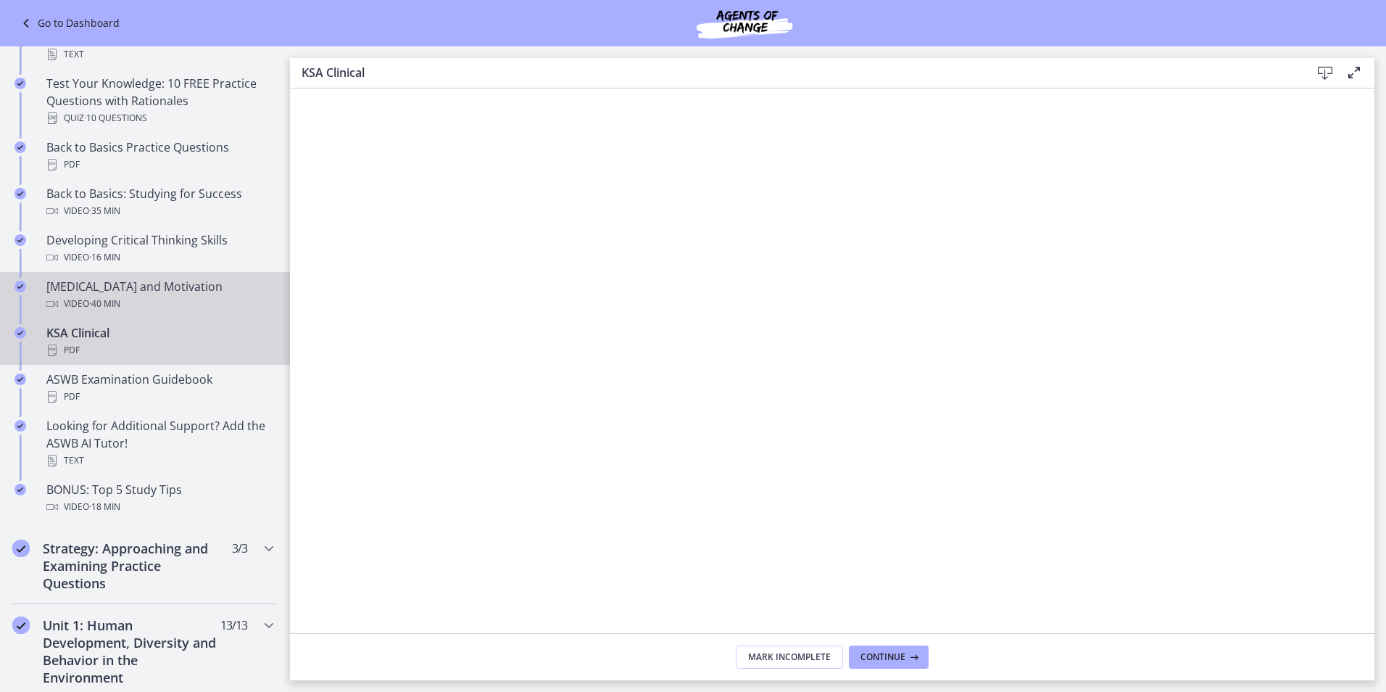
click at [117, 311] on span "· 40 min" at bounding box center [104, 303] width 31 height 17
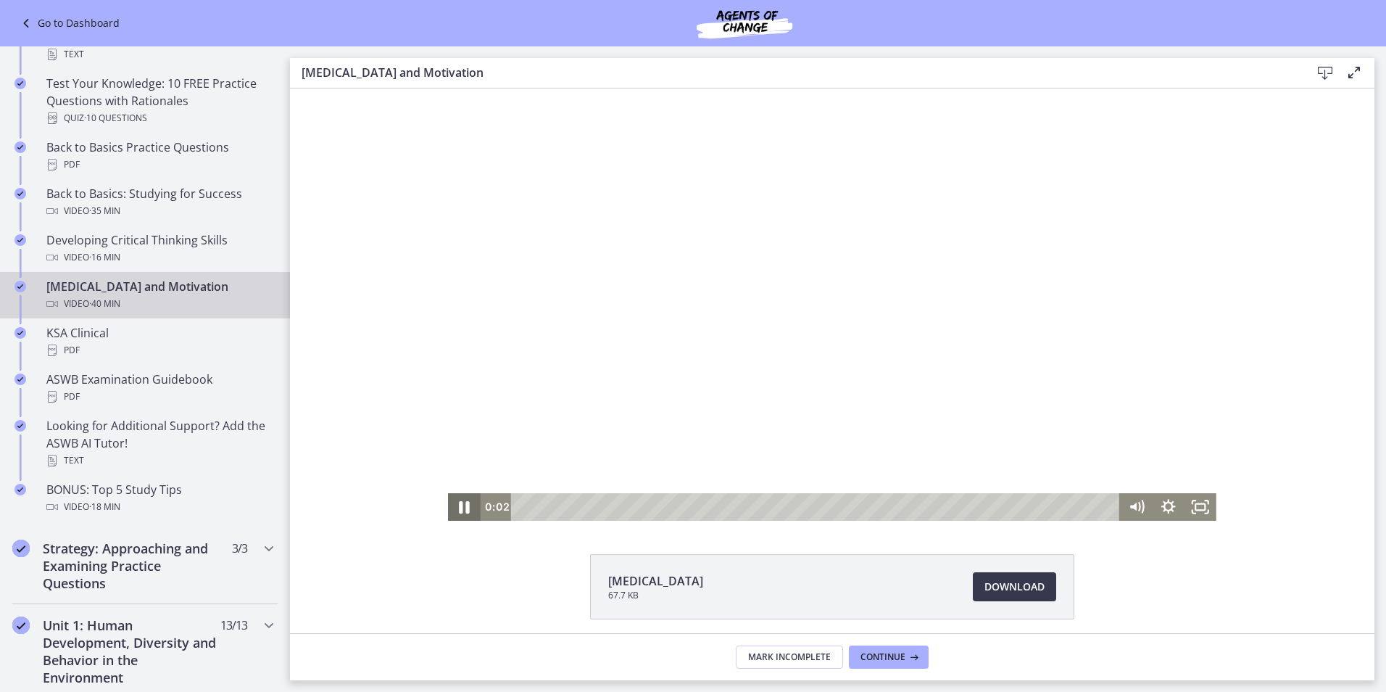
click at [455, 507] on icon "Pause" at bounding box center [464, 506] width 38 height 33
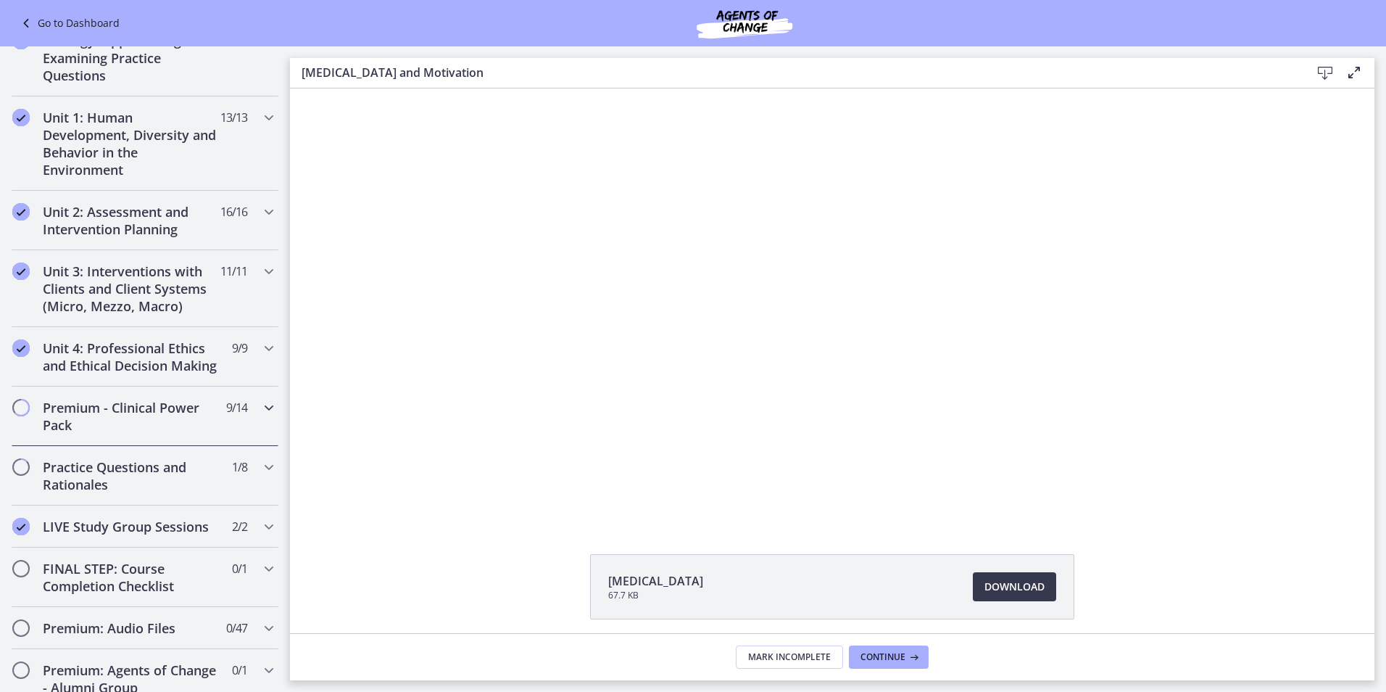
scroll to position [1117, 0]
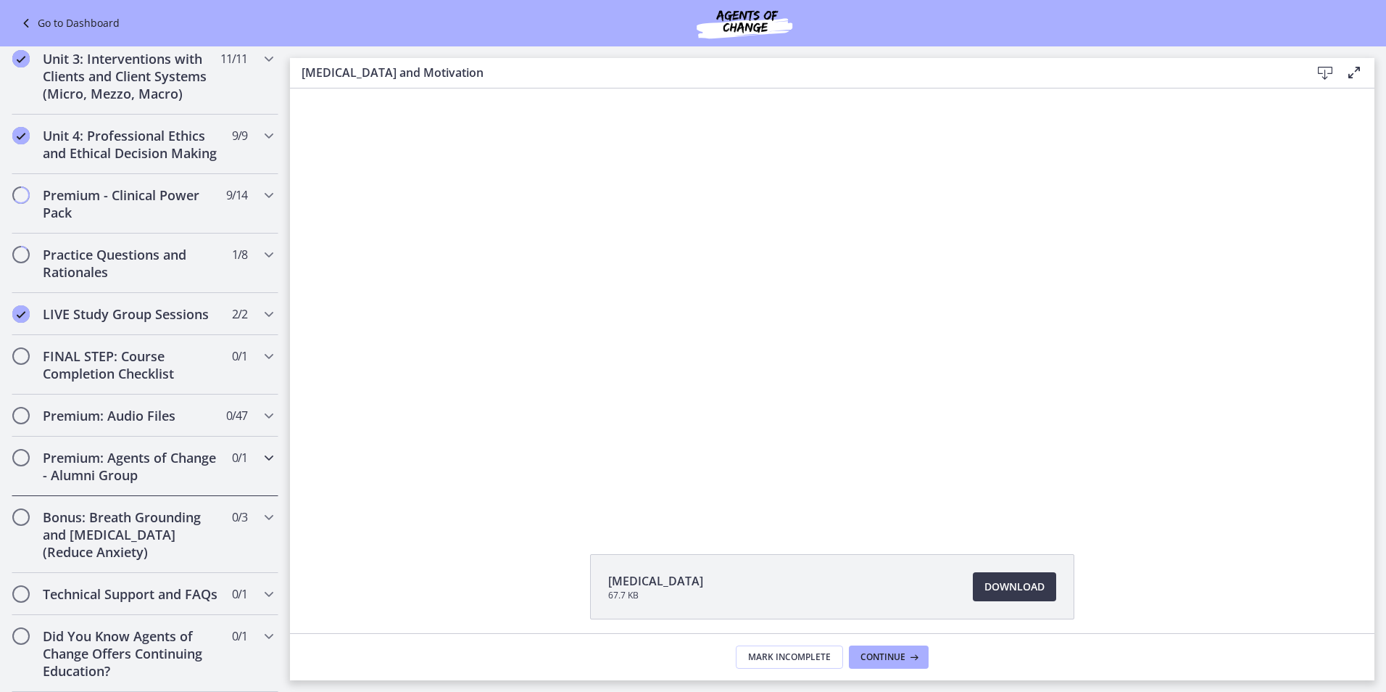
click at [232, 449] on span "0 / 1 Completed" at bounding box center [239, 457] width 15 height 17
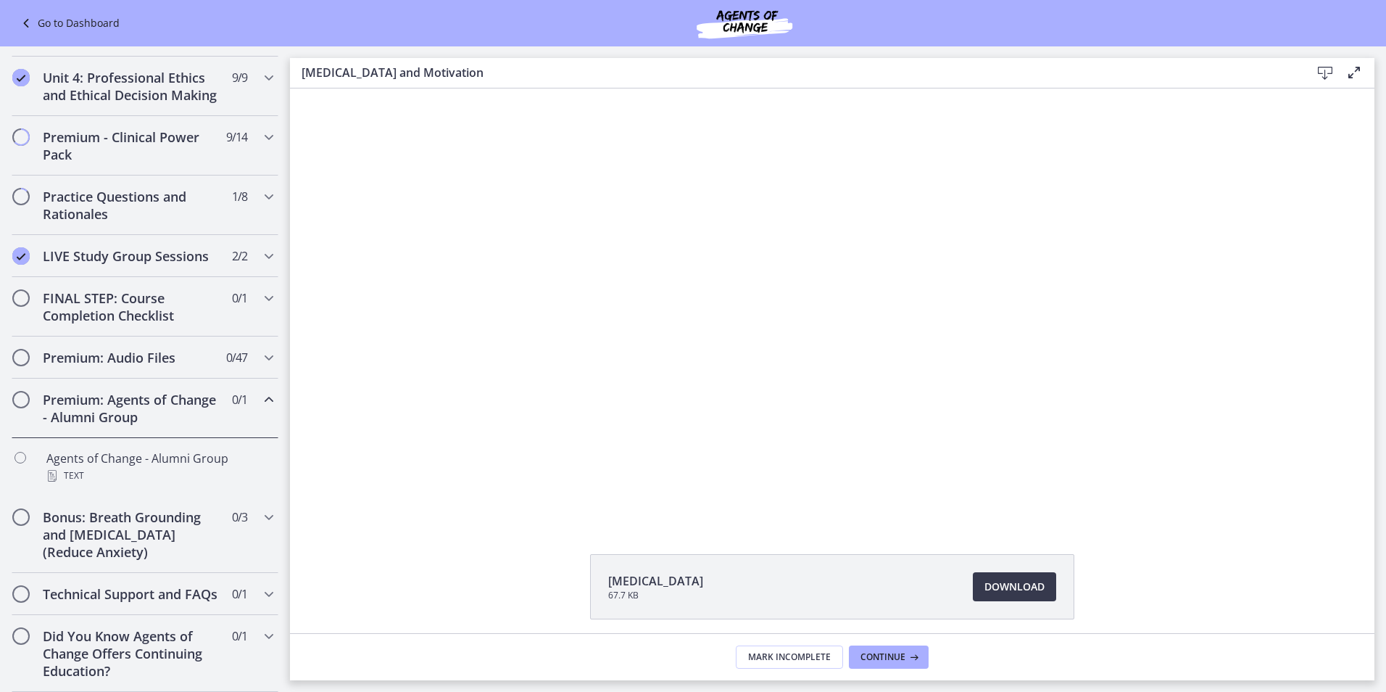
scroll to position [543, 0]
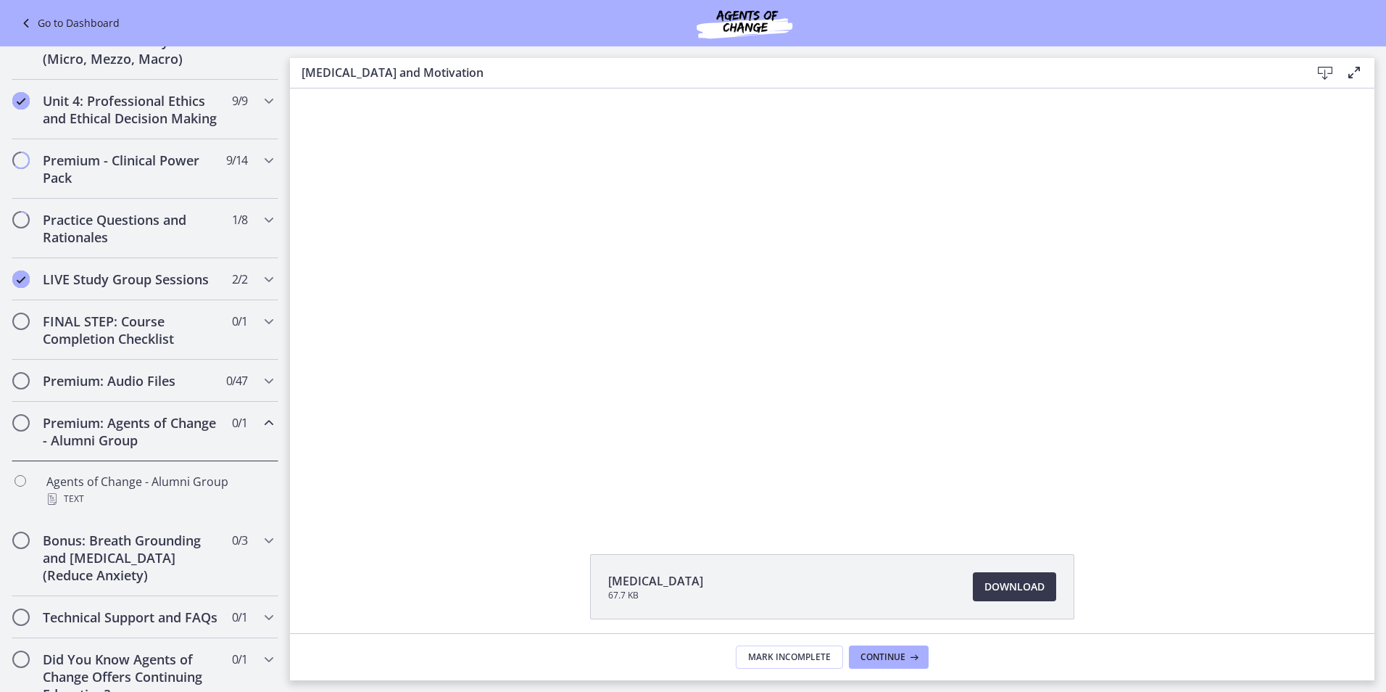
click at [232, 431] on span "0 / 1 Completed" at bounding box center [239, 422] width 15 height 17
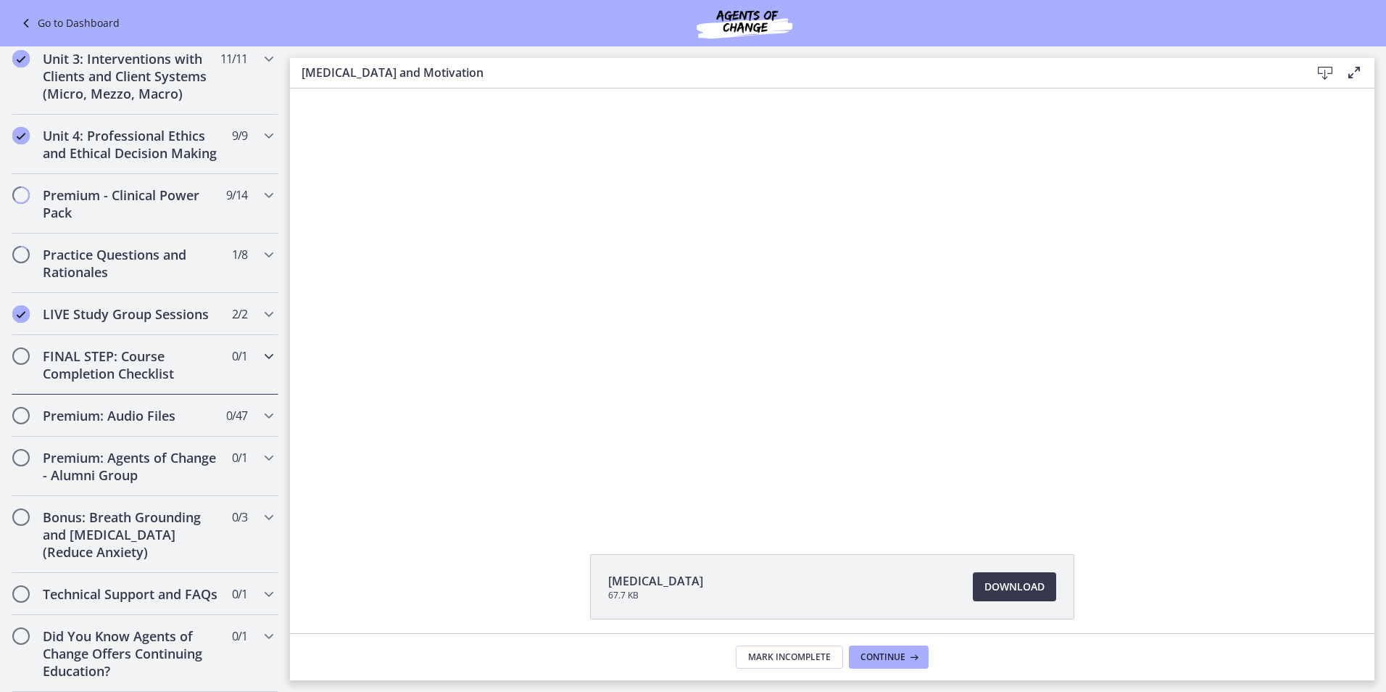
click at [144, 351] on h2 "FINAL STEP: Course Completion Checklist" at bounding box center [131, 364] width 177 height 35
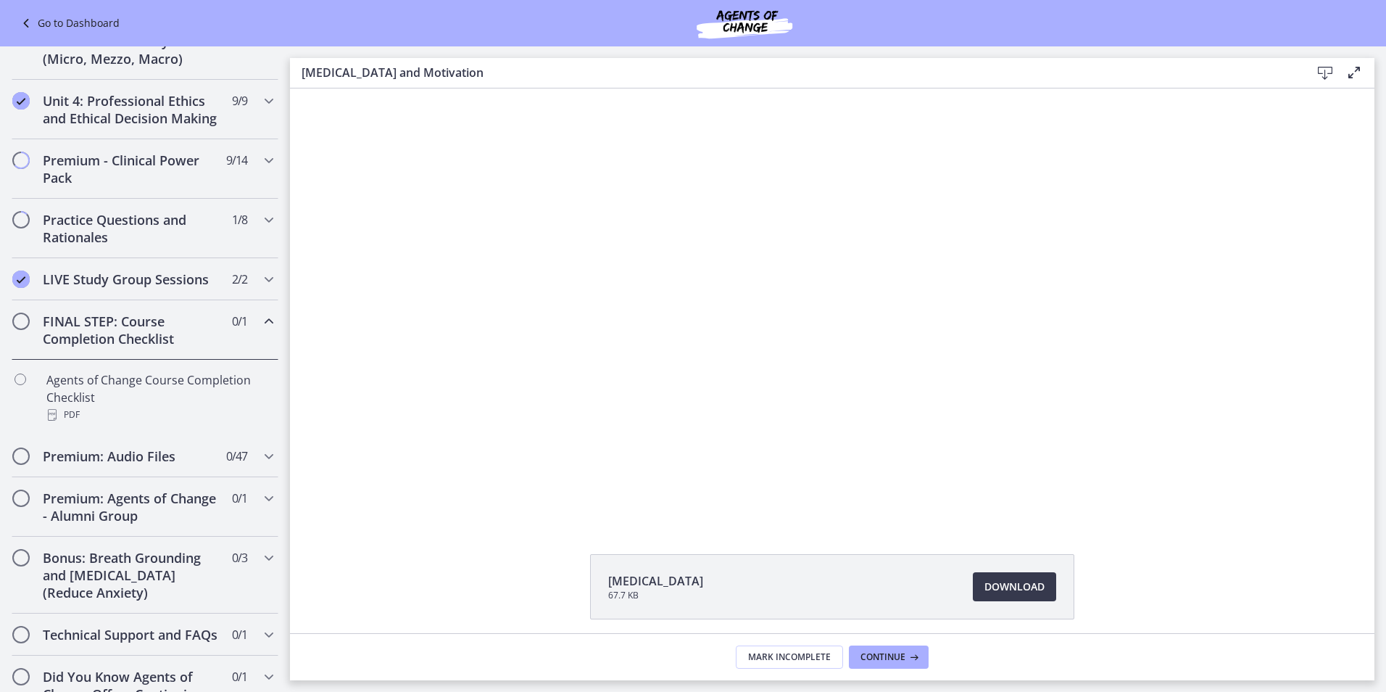
click at [144, 347] on h2 "FINAL STEP: Course Completion Checklist" at bounding box center [131, 329] width 177 height 35
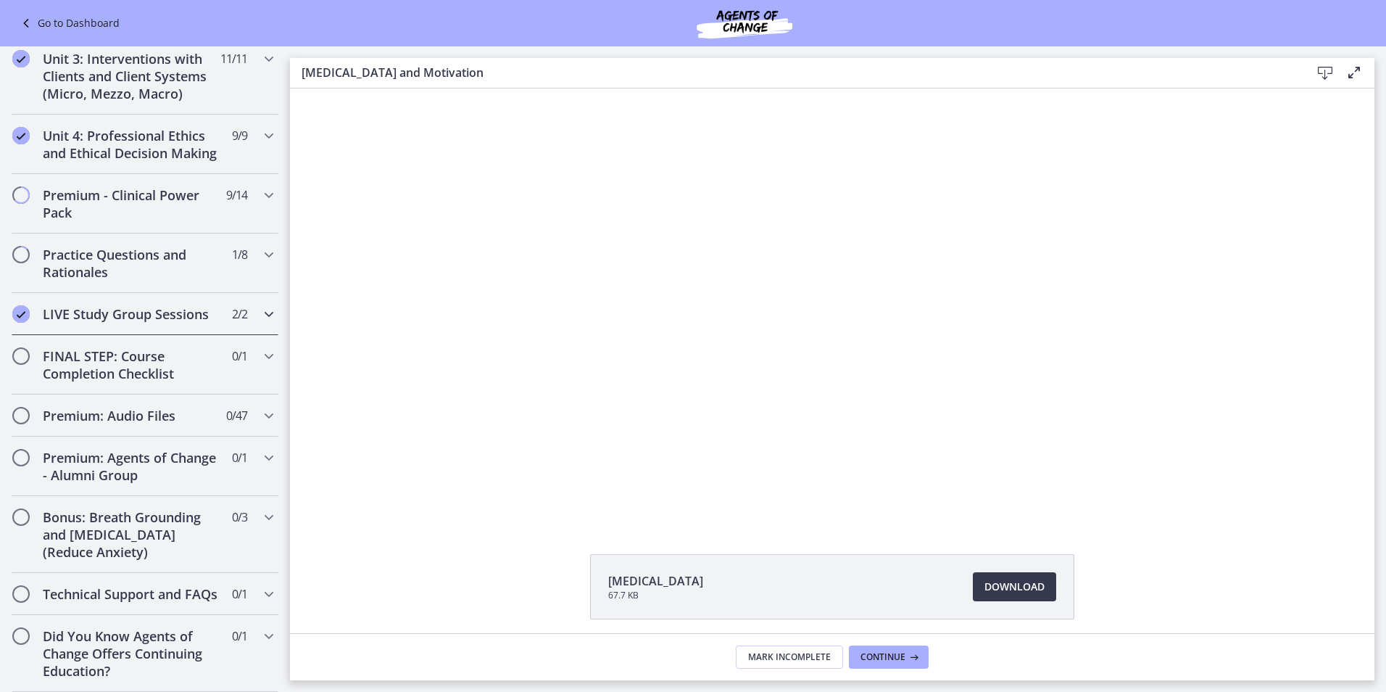
click at [140, 307] on div "LIVE Study Group Sessions 2 / 2 Completed" at bounding box center [145, 314] width 267 height 42
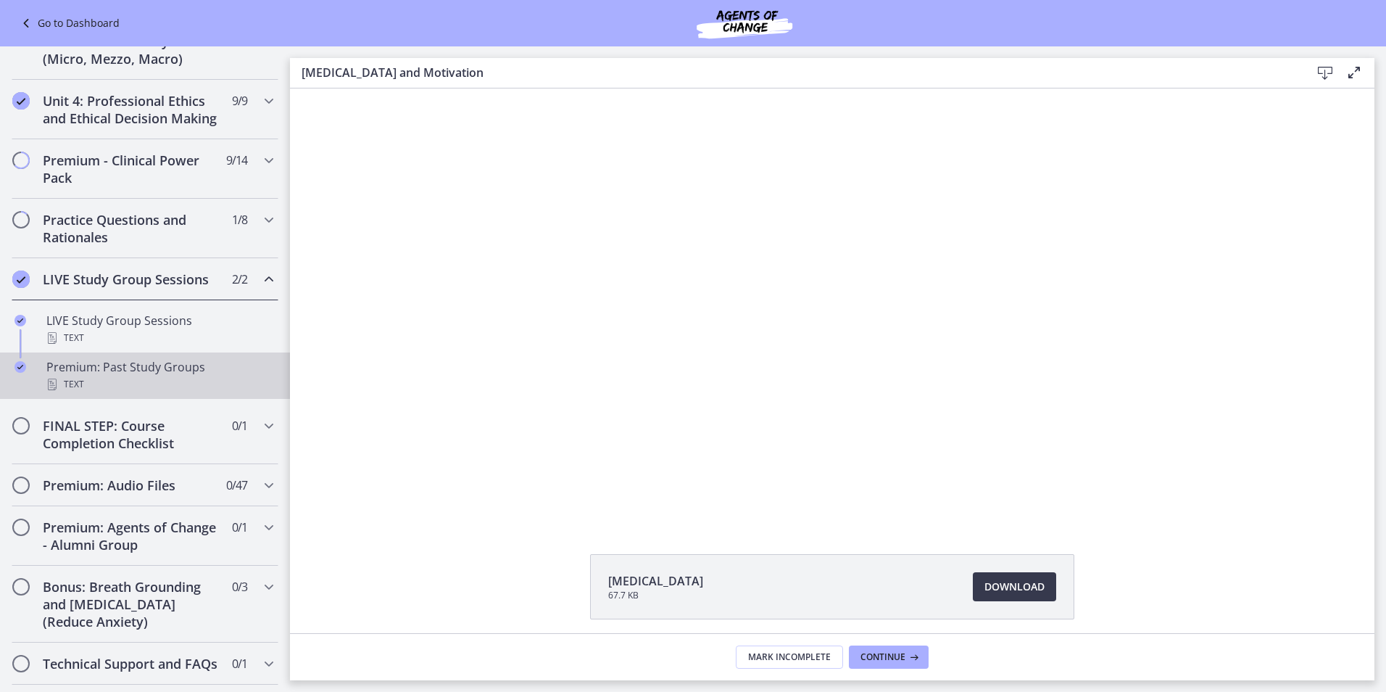
click at [125, 383] on div "Premium: Past Study Groups Text" at bounding box center [159, 375] width 226 height 35
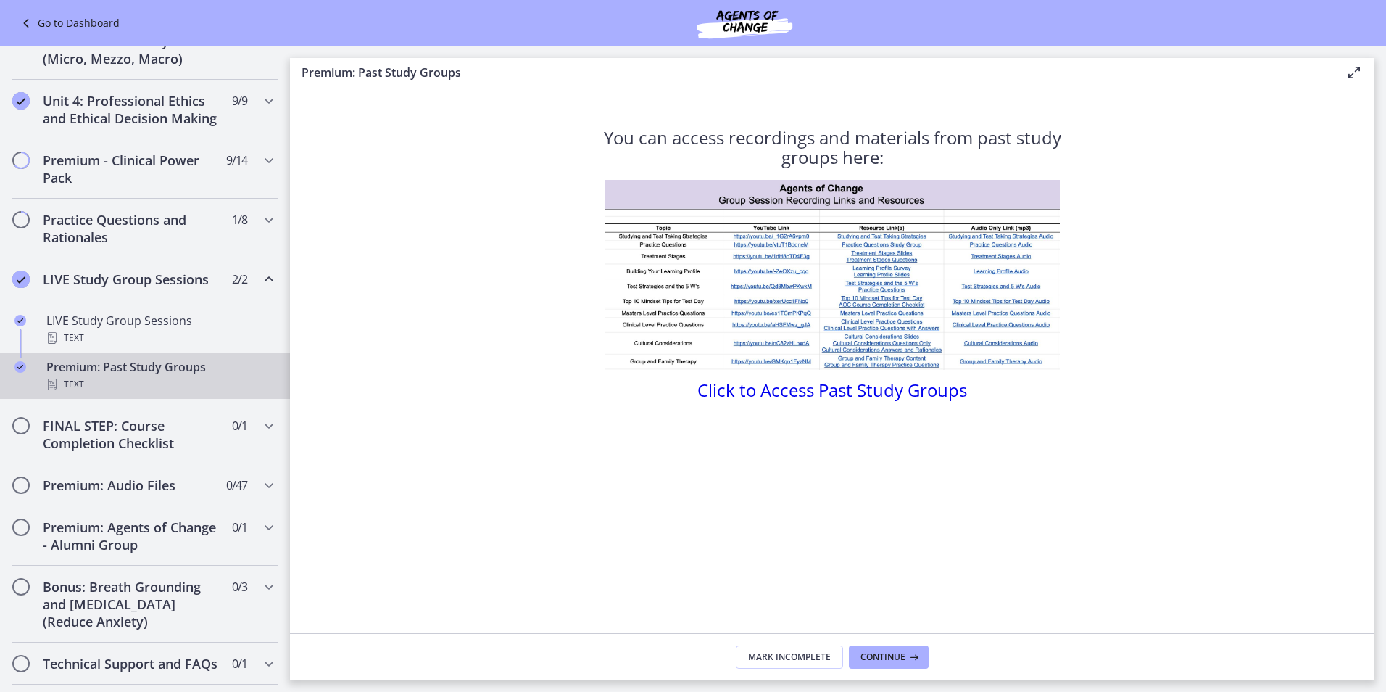
click at [755, 398] on span "Click to Access Past Study Groups" at bounding box center [832, 390] width 270 height 24
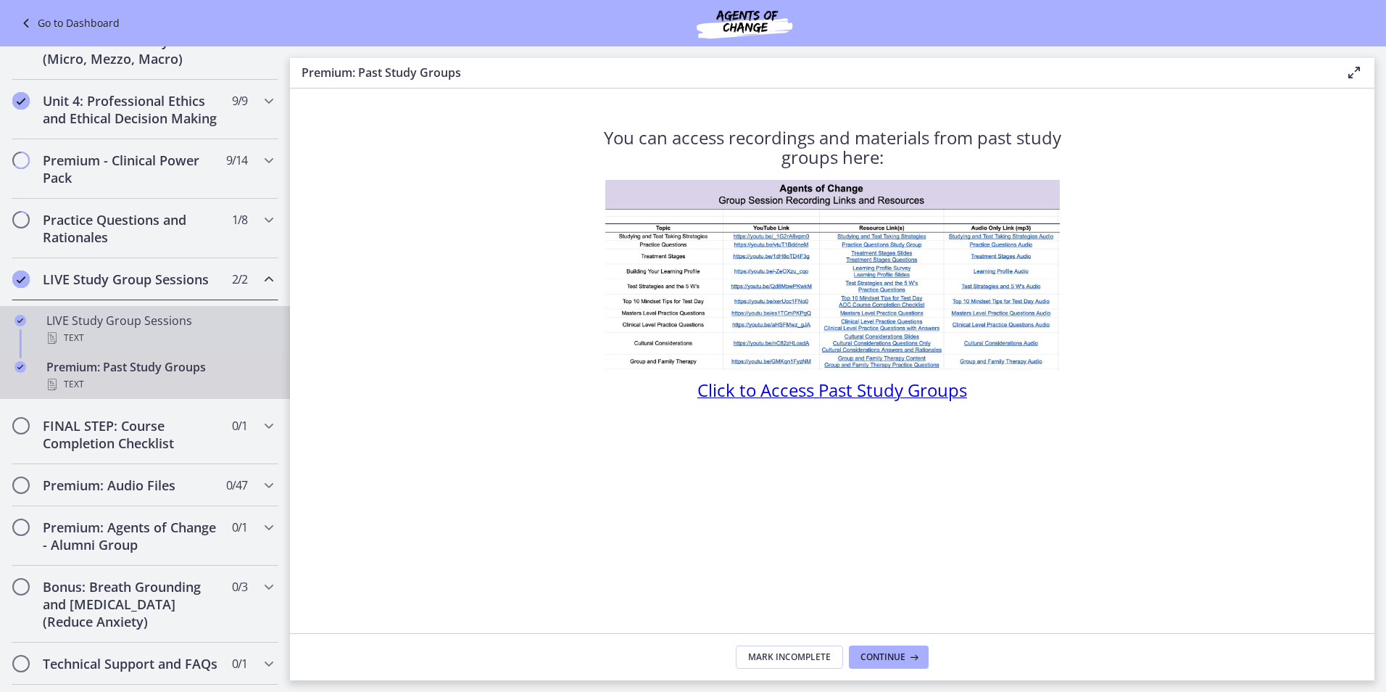
click at [137, 336] on div "LIVE Study Group Sessions Text" at bounding box center [159, 329] width 226 height 35
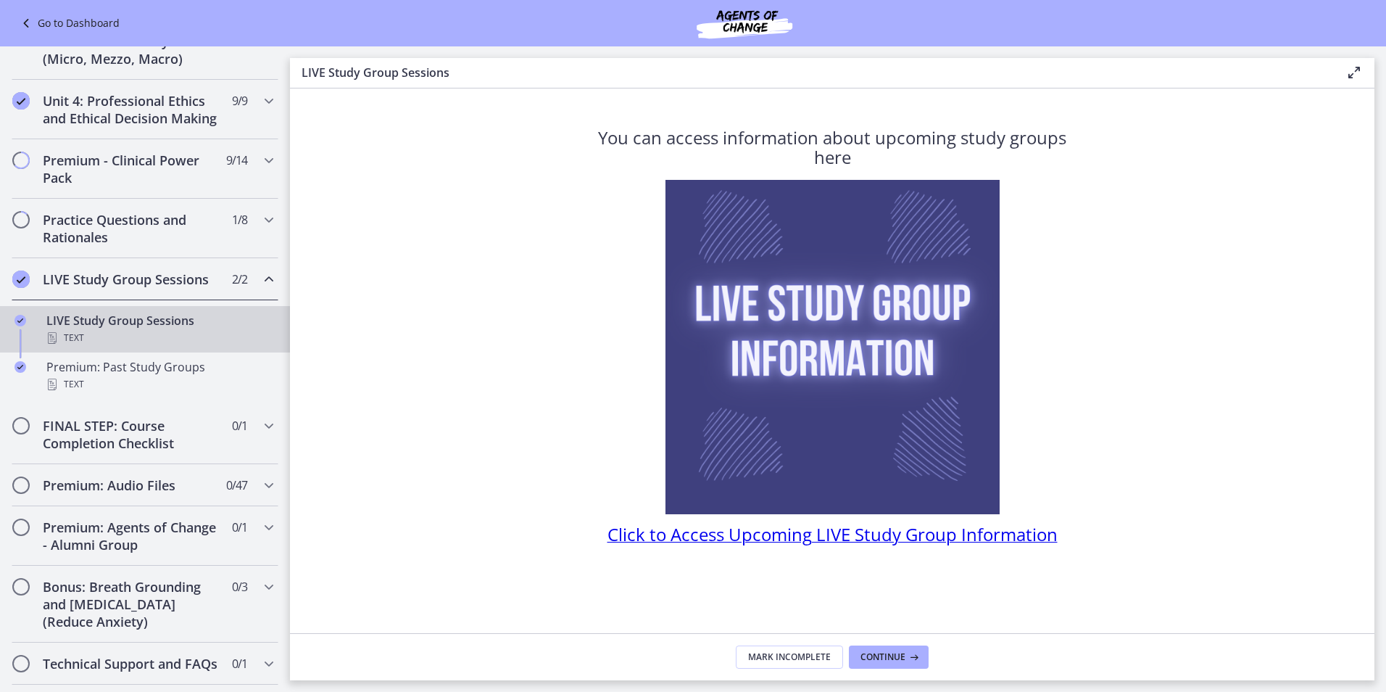
click at [760, 542] on span "Click to Access Upcoming LIVE Study Group Information" at bounding box center [832, 534] width 450 height 24
